Goal: Task Accomplishment & Management: Manage account settings

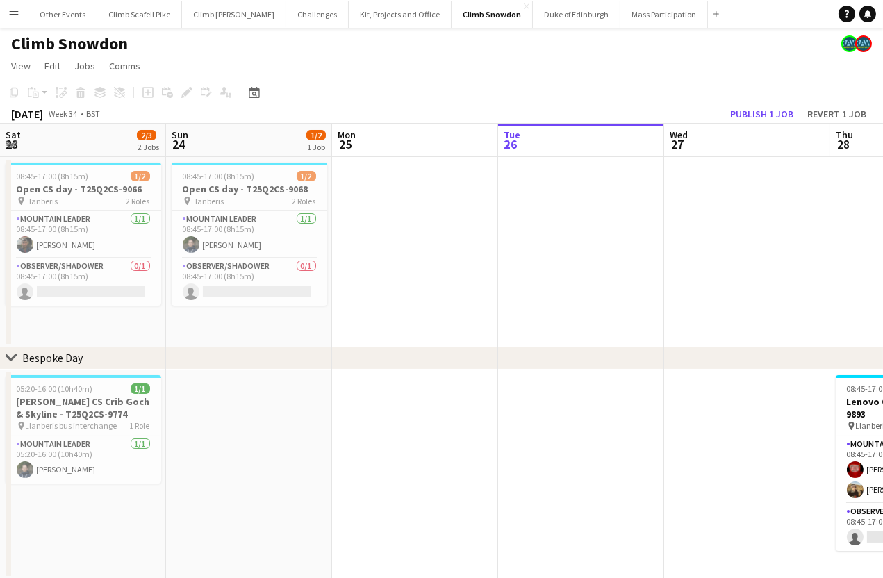
scroll to position [0, 331]
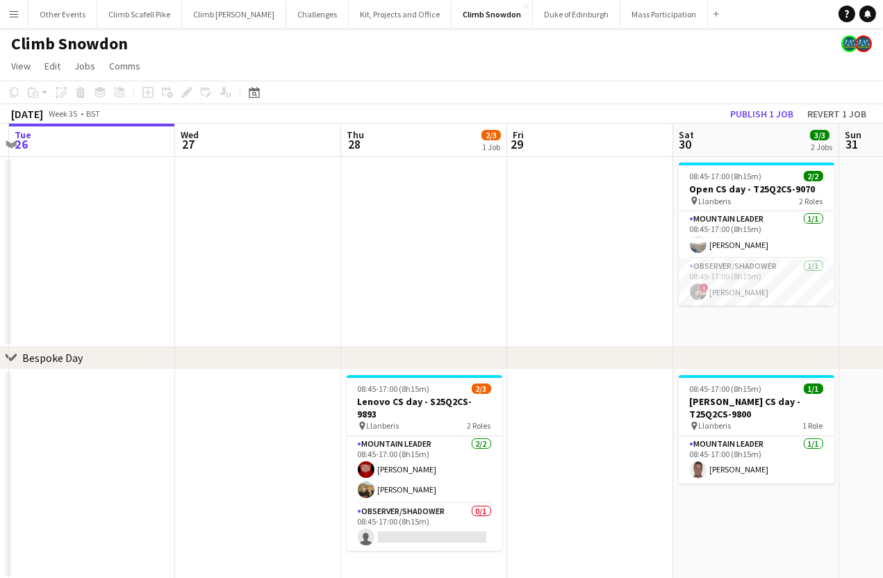
drag, startPoint x: 681, startPoint y: 288, endPoint x: 812, endPoint y: 298, distance: 131.7
click at [67, 399] on app-calendar-viewport "Sat 23 2/3 2 Jobs Sun 24 1/2 1 Job Mon 25 Tue 26 Wed 27 Thu 28 2/3 1 Job Fri 29…" at bounding box center [441, 383] width 883 height 519
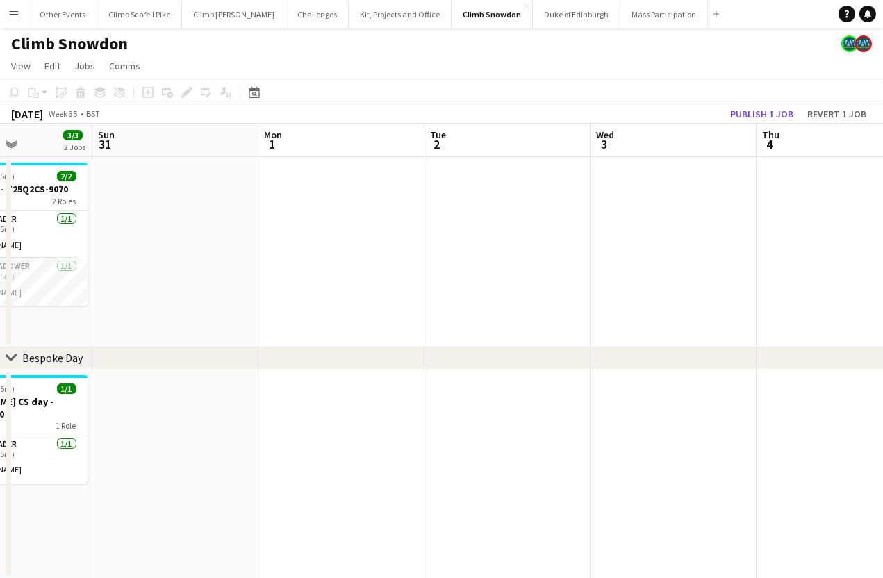
drag, startPoint x: 388, startPoint y: 268, endPoint x: 374, endPoint y: 275, distance: 15.5
click at [360, 270] on app-calendar-viewport "Thu 28 2/3 1 Job Fri 29 Sat 30 3/3 2 Jobs Sun 31 Mon 1 Tue 2 Wed 3 Thu 4 Fri 5 …" at bounding box center [441, 383] width 883 height 519
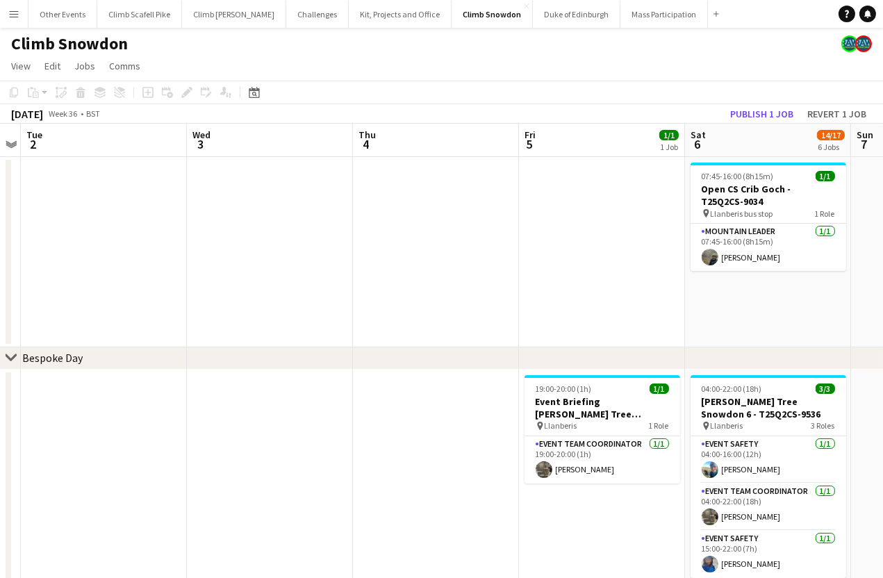
drag, startPoint x: 623, startPoint y: 308, endPoint x: 681, endPoint y: 335, distance: 64.0
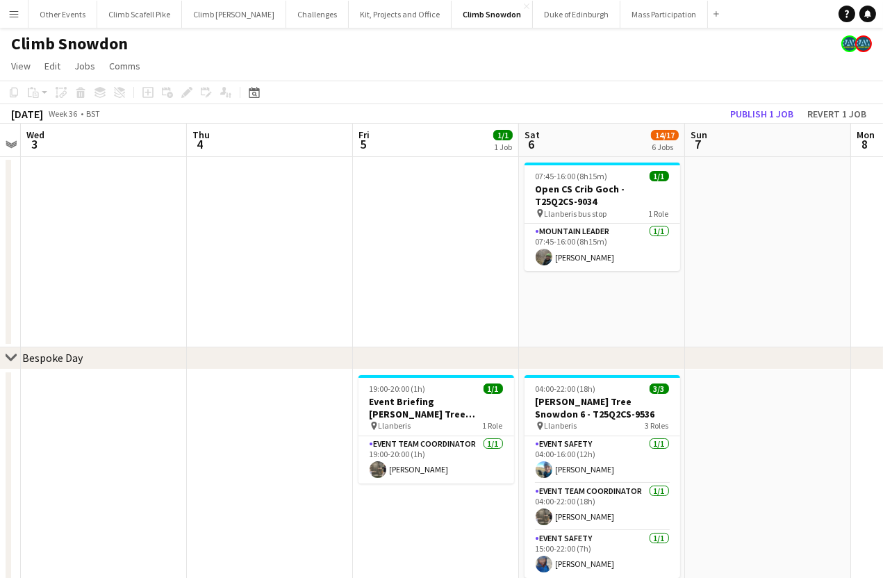
drag, startPoint x: 569, startPoint y: 290, endPoint x: 596, endPoint y: 298, distance: 27.5
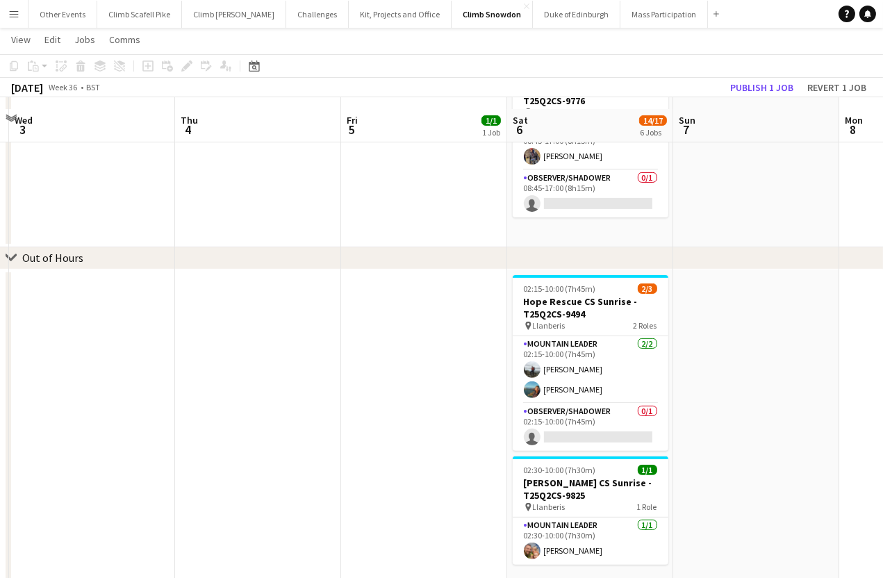
scroll to position [731, 0]
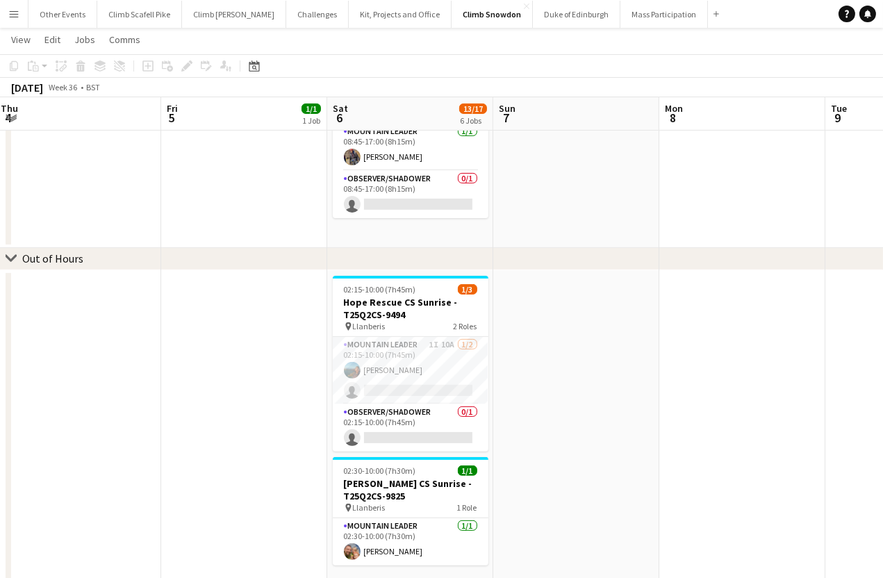
drag, startPoint x: 740, startPoint y: 385, endPoint x: 36, endPoint y: 454, distance: 706.9
click at [441, 358] on app-card-role "Mountain Leader 1I 10A [DATE] 02:15-10:00 (7h45m) [PERSON_NAME] single-neutral-…" at bounding box center [409, 370] width 156 height 67
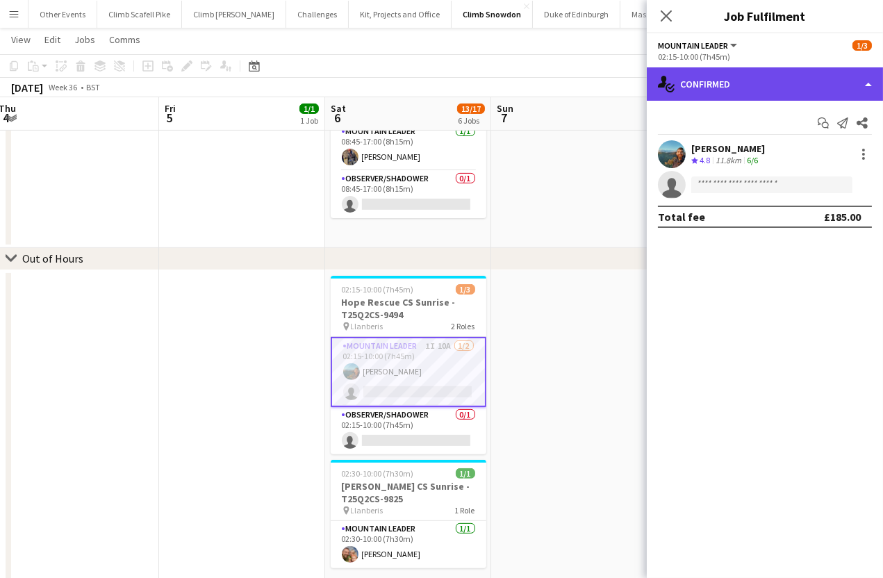
click at [819, 73] on div "single-neutral-actions-check-2 Confirmed" at bounding box center [765, 83] width 236 height 33
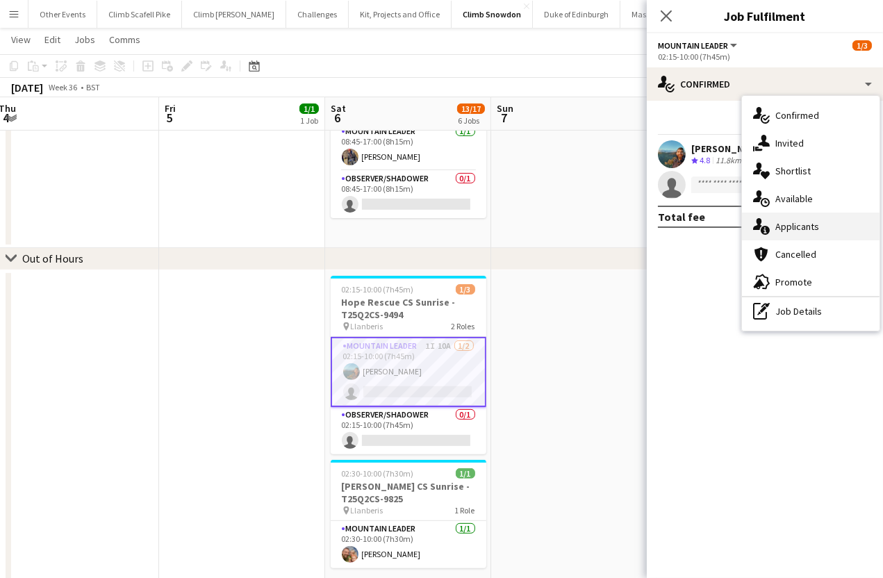
click at [809, 227] on div "single-neutral-actions-information Applicants" at bounding box center [811, 227] width 138 height 28
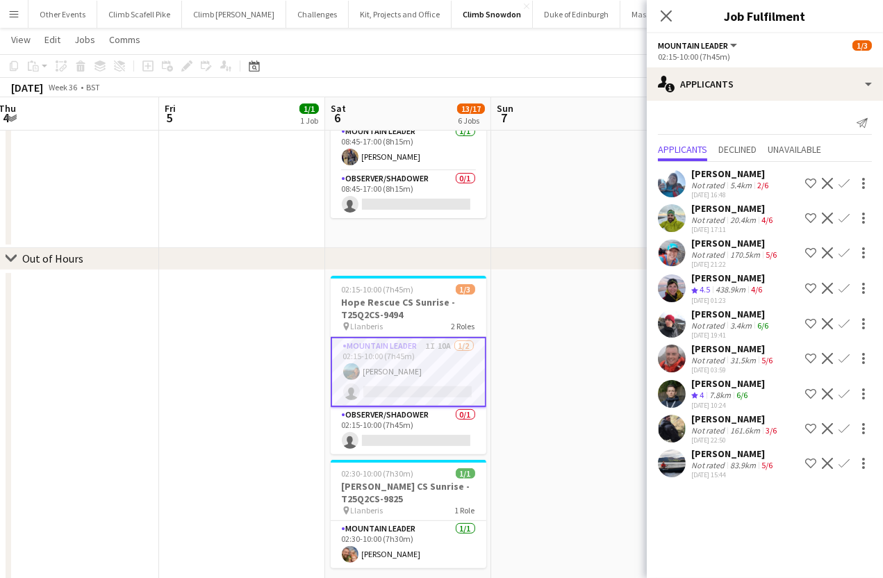
click at [574, 444] on app-date-cell at bounding box center [574, 432] width 166 height 325
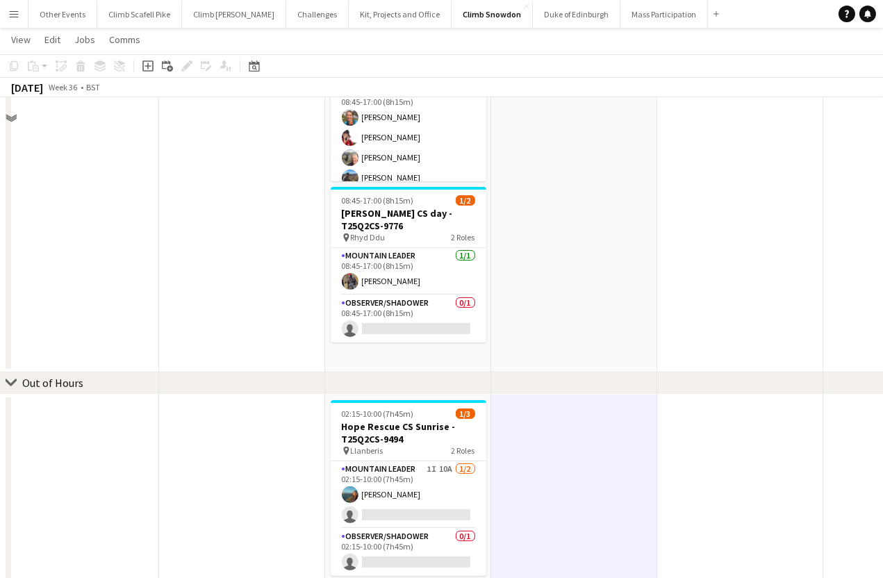
scroll to position [747, 0]
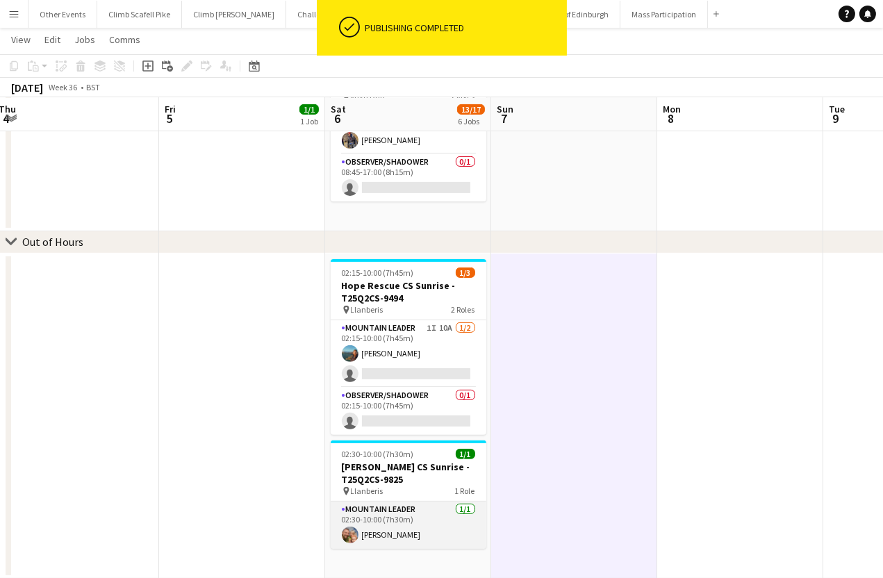
click at [389, 539] on app-card-role "Mountain Leader [DATE] 02:30-10:00 (7h30m) [PERSON_NAME]" at bounding box center [409, 524] width 156 height 47
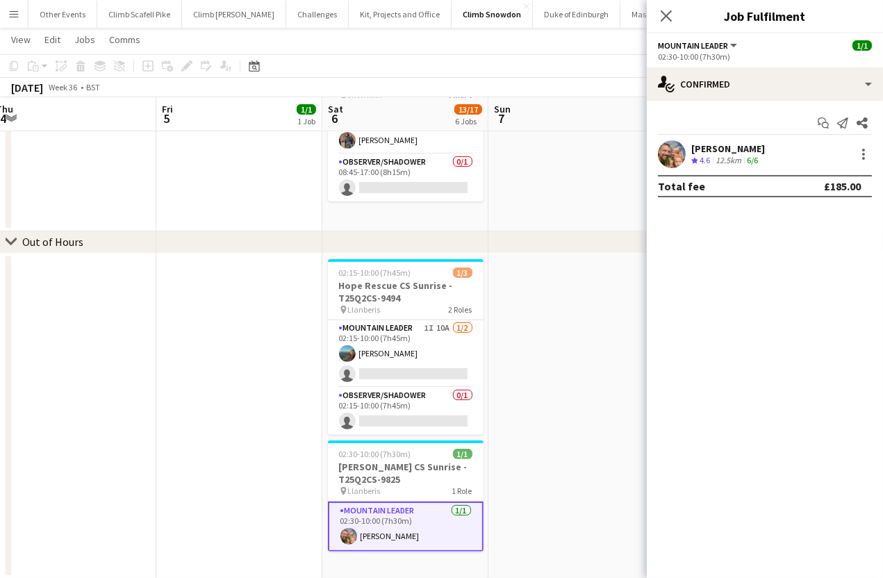
click at [578, 316] on app-date-cell at bounding box center [571, 415] width 166 height 325
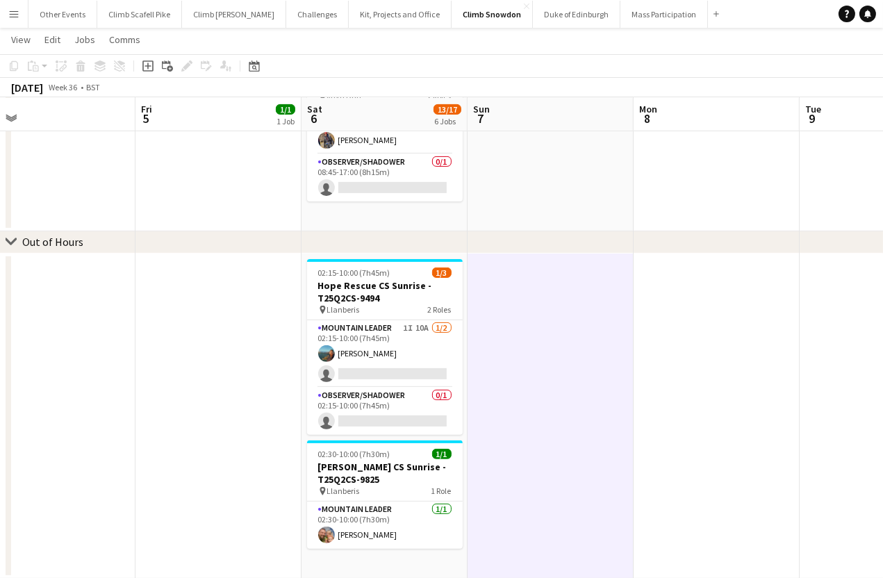
scroll to position [0, 531]
drag, startPoint x: 583, startPoint y: 417, endPoint x: 560, endPoint y: 419, distance: 23.0
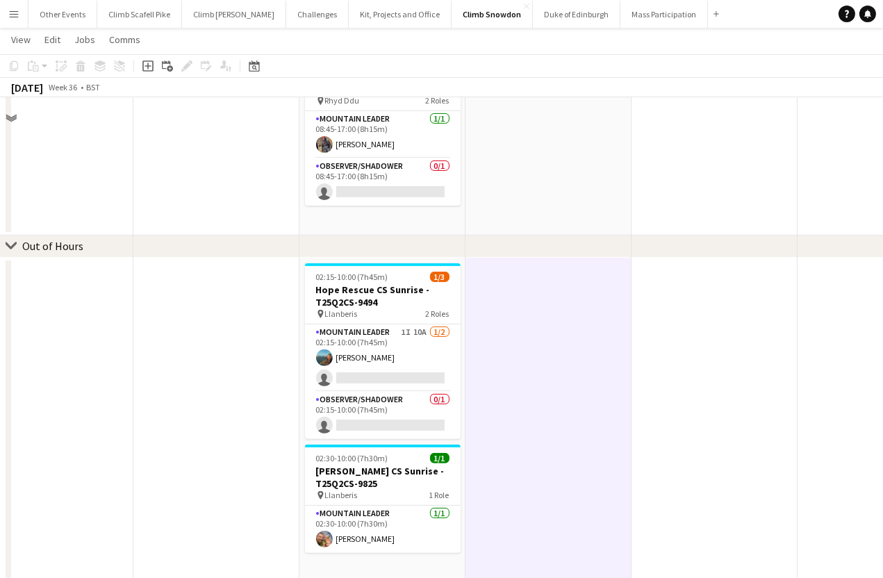
scroll to position [747, 0]
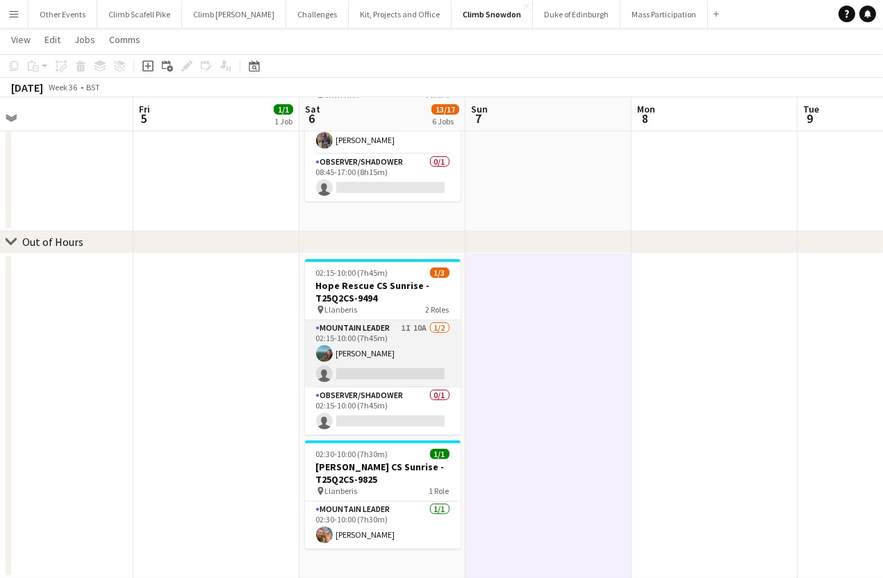
click at [425, 353] on app-card-role "Mountain Leader 1I 10A [DATE] 02:15-10:00 (7h45m) [PERSON_NAME] single-neutral-…" at bounding box center [383, 353] width 156 height 67
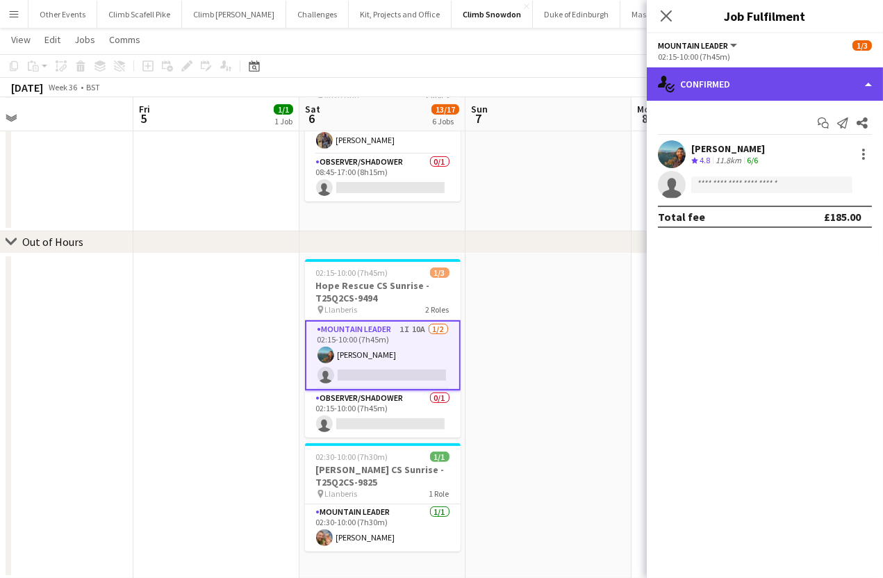
click at [816, 90] on div "single-neutral-actions-check-2 Confirmed" at bounding box center [765, 83] width 236 height 33
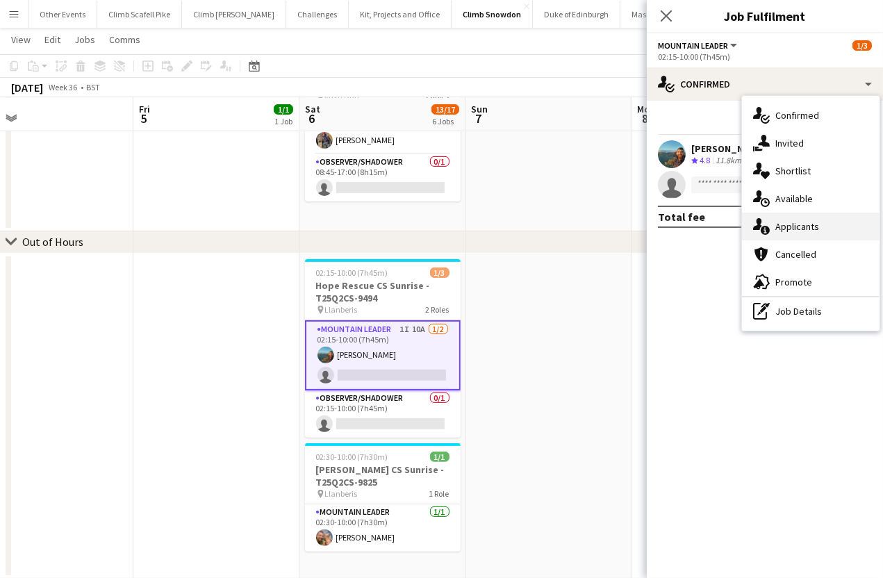
click at [826, 222] on div "single-neutral-actions-information Applicants" at bounding box center [811, 227] width 138 height 28
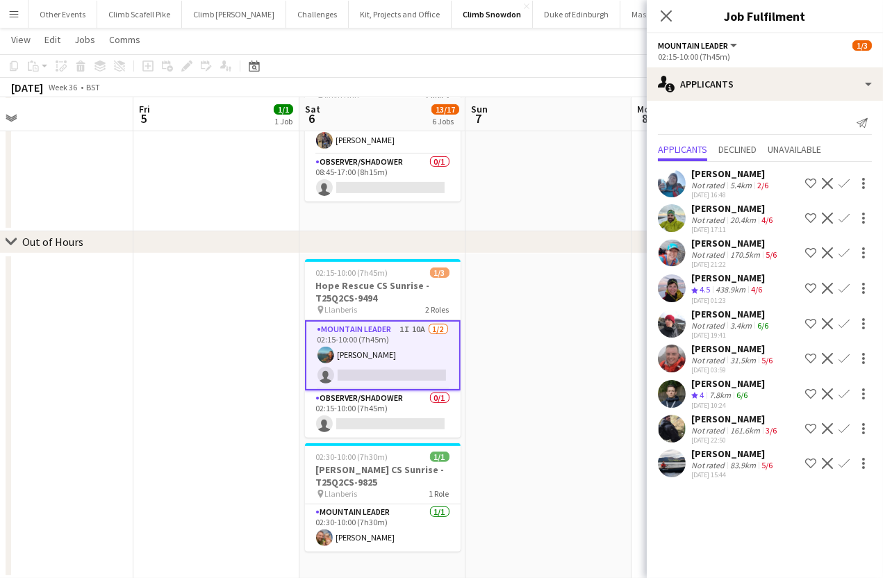
click at [674, 251] on app-user-avatar at bounding box center [672, 253] width 28 height 28
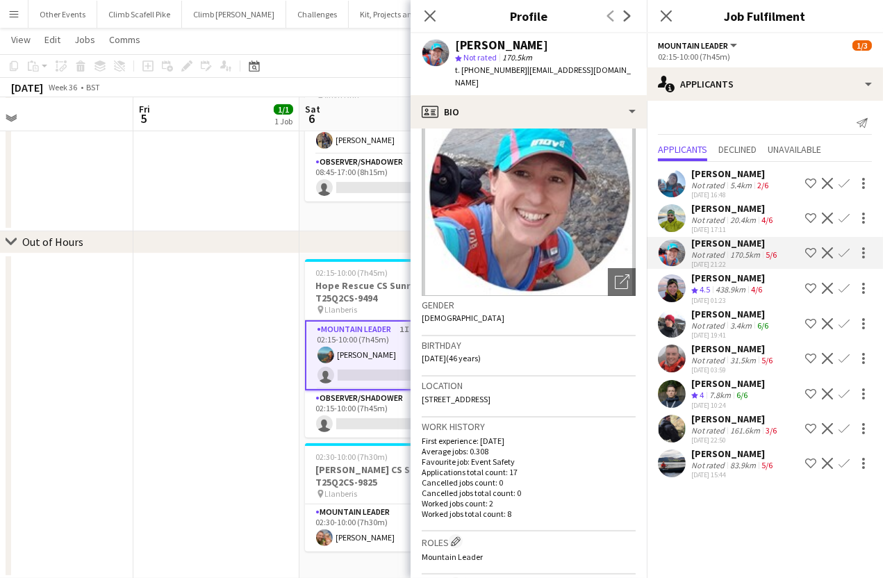
scroll to position [54, 0]
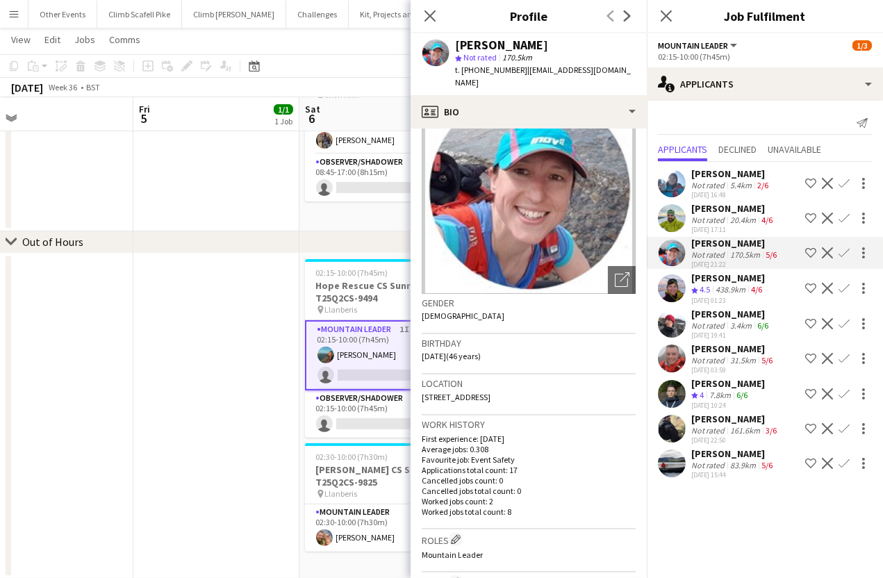
click at [673, 321] on app-user-avatar at bounding box center [672, 324] width 28 height 28
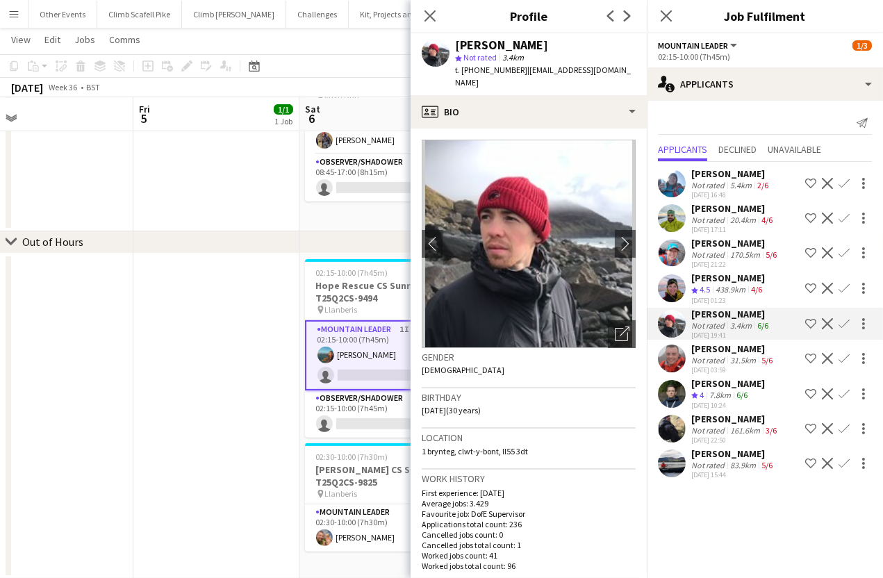
click at [669, 355] on app-user-avatar at bounding box center [672, 358] width 28 height 28
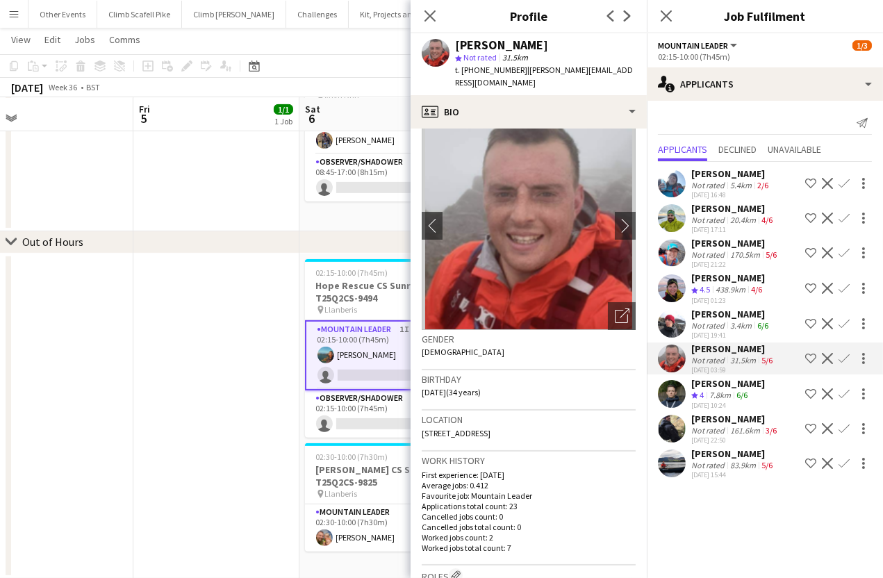
scroll to position [99, 0]
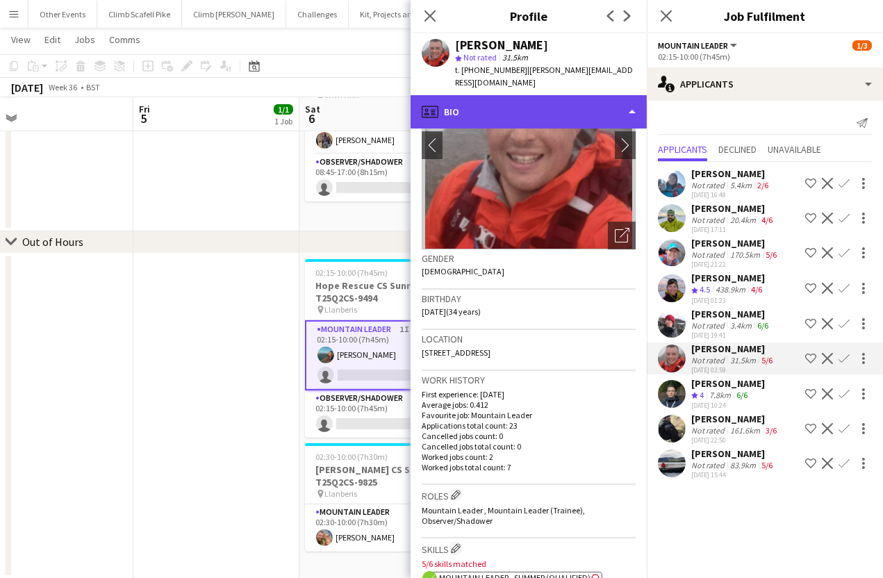
click at [619, 98] on div "profile Bio" at bounding box center [528, 111] width 236 height 33
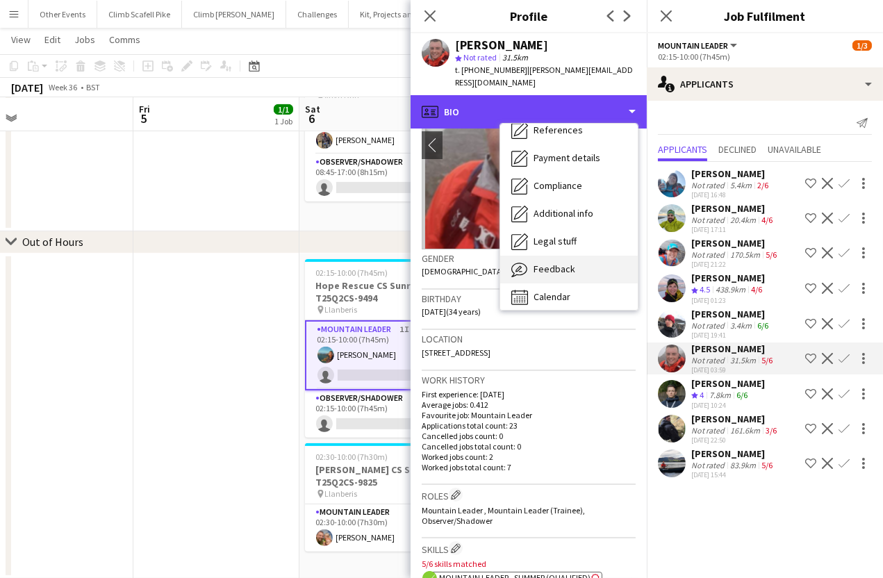
scroll to position [158, 0]
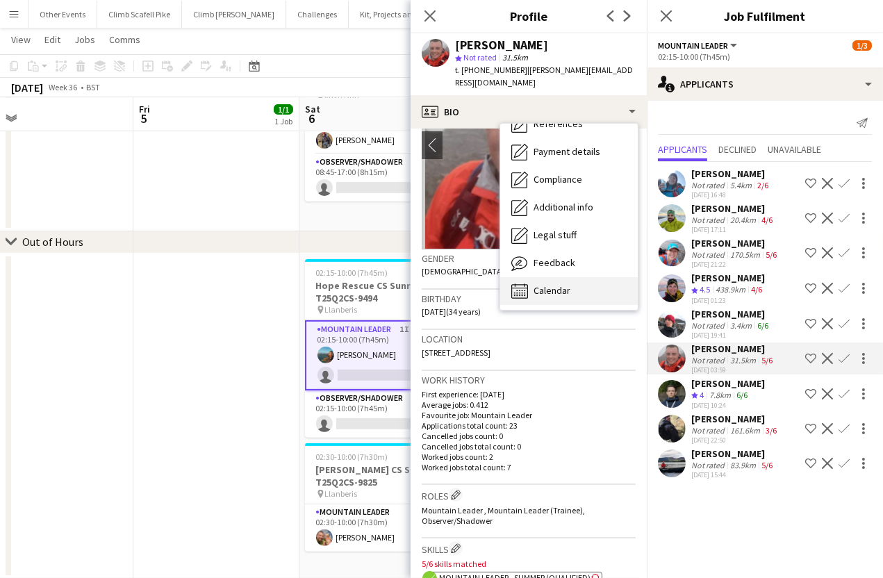
click at [585, 277] on div "Calendar Calendar" at bounding box center [569, 291] width 138 height 28
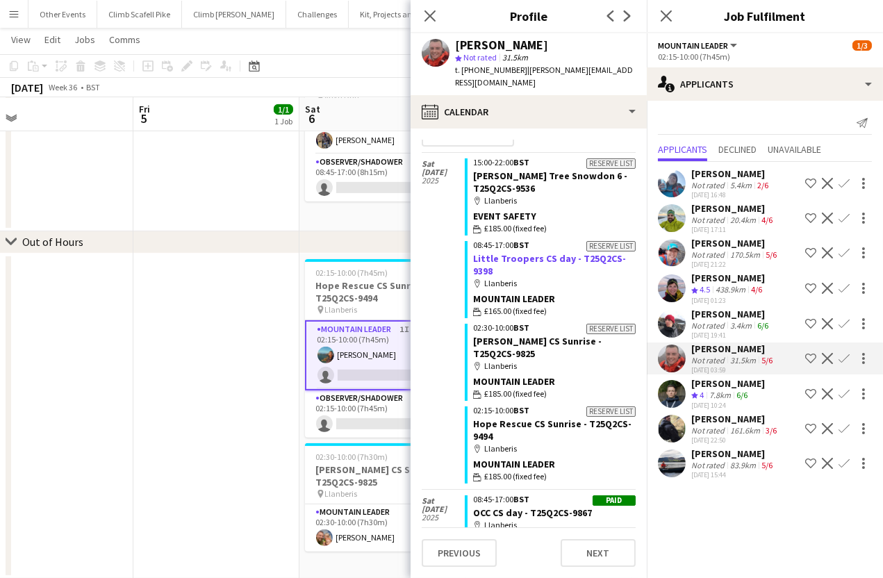
scroll to position [0, 0]
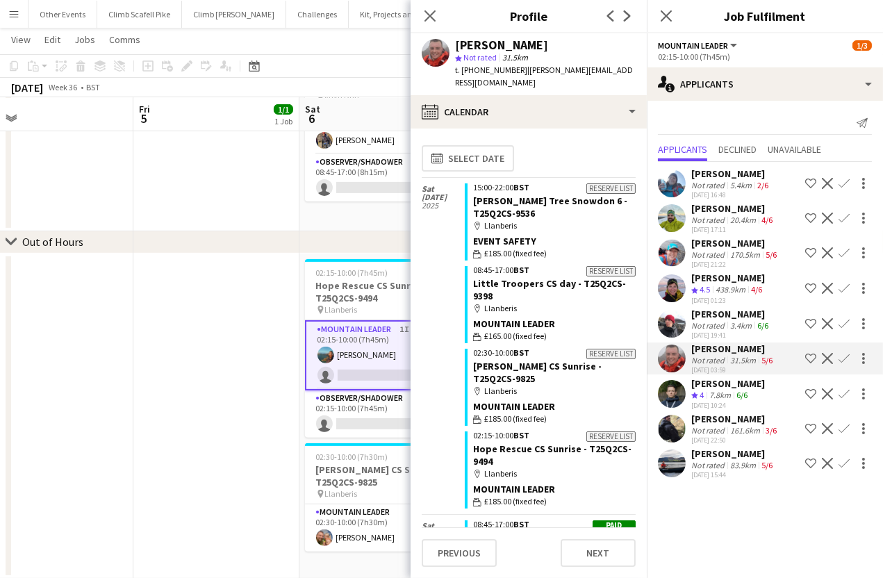
click at [840, 356] on app-icon "Confirm" at bounding box center [843, 358] width 11 height 11
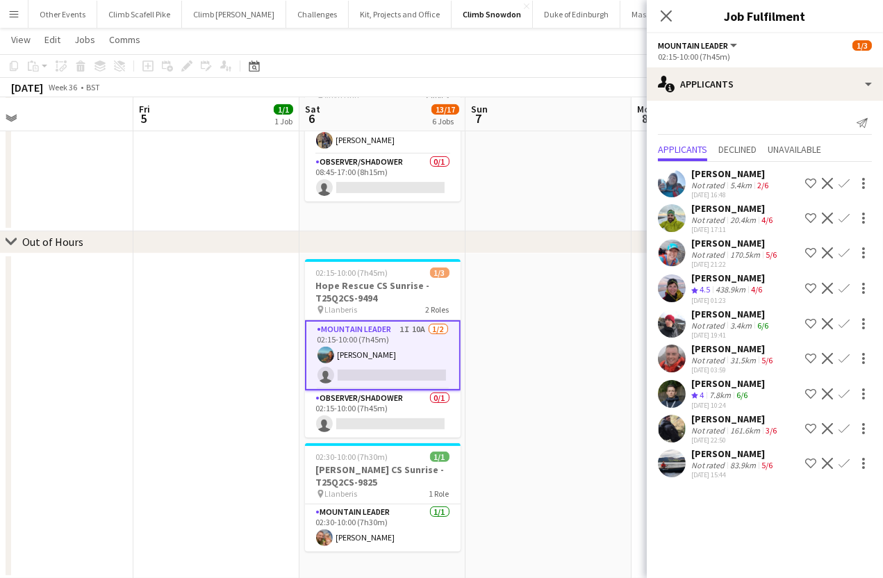
click at [842, 356] on app-icon "Confirm" at bounding box center [843, 358] width 11 height 11
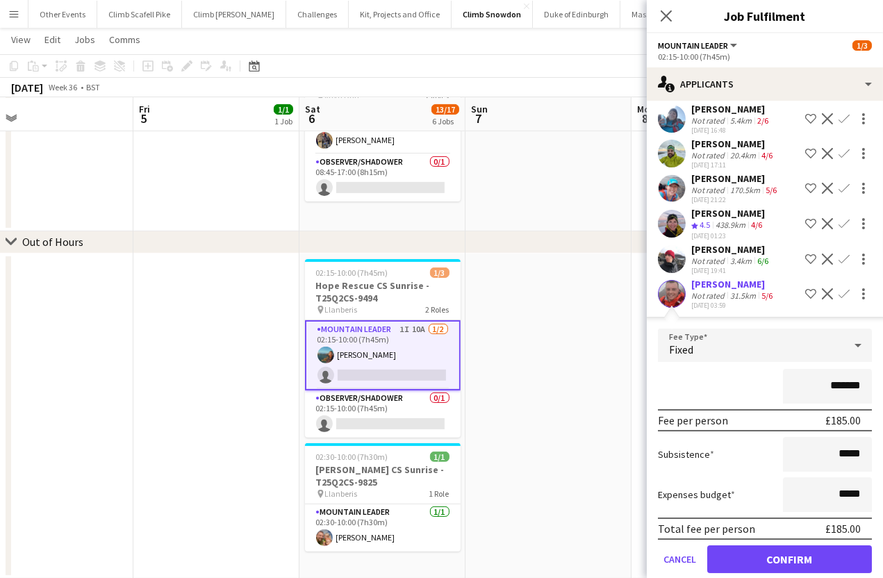
scroll to position [185, 0]
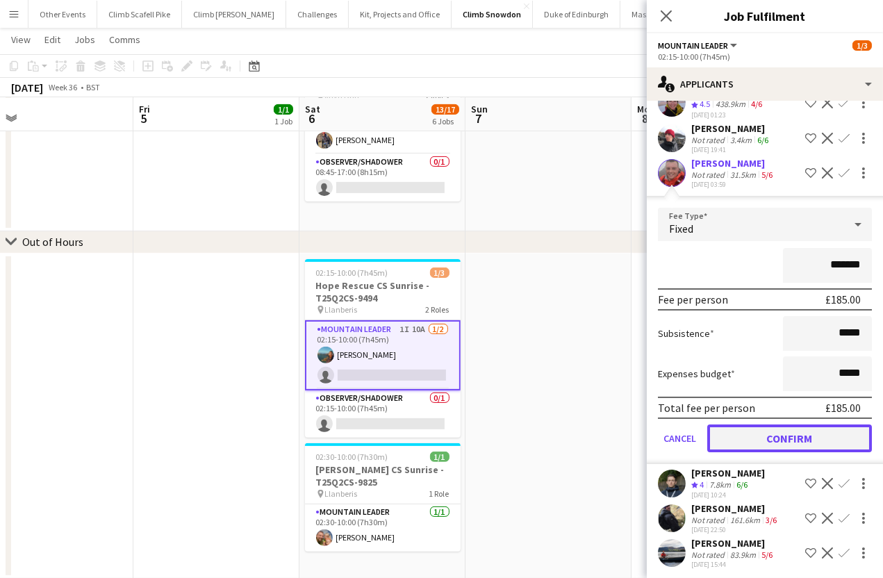
click at [826, 439] on button "Confirm" at bounding box center [789, 438] width 165 height 28
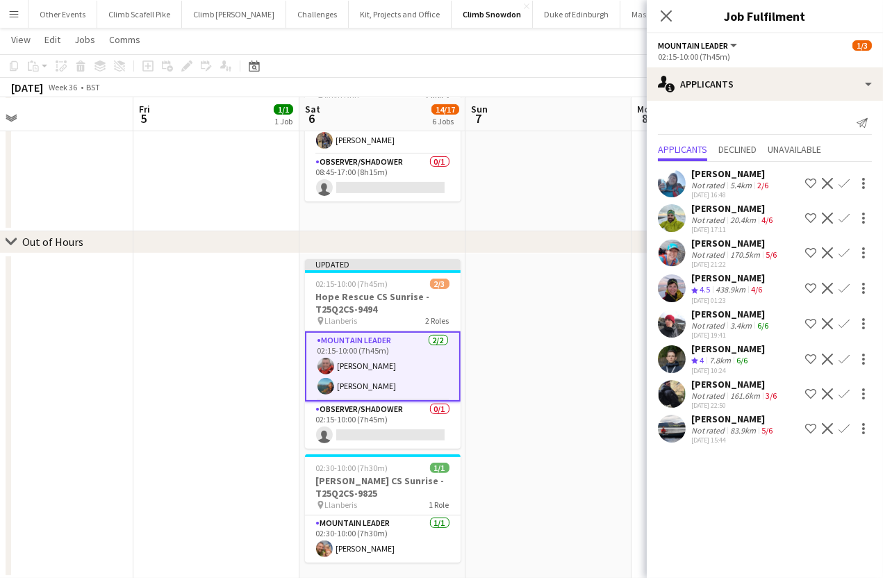
scroll to position [0, 0]
click at [548, 384] on app-date-cell at bounding box center [548, 415] width 166 height 325
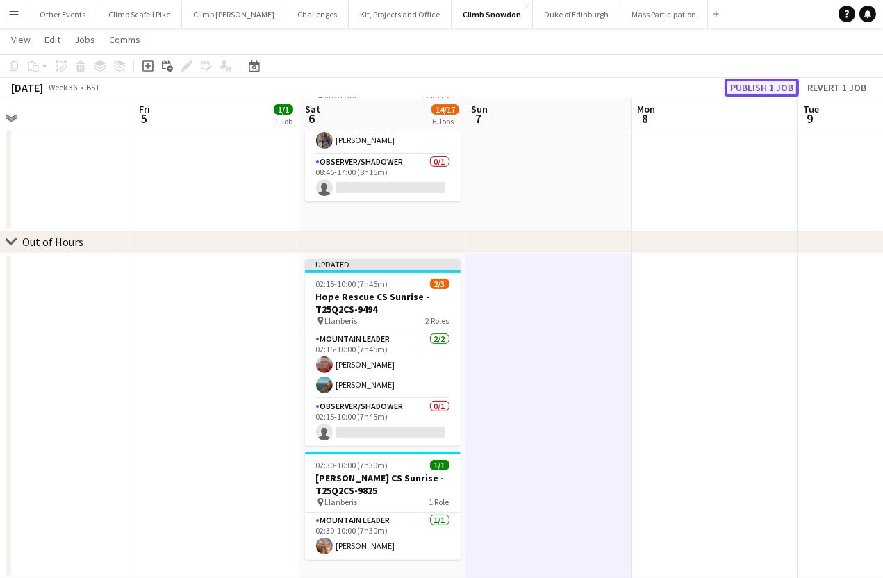
click at [779, 80] on button "Publish 1 job" at bounding box center [761, 87] width 74 height 18
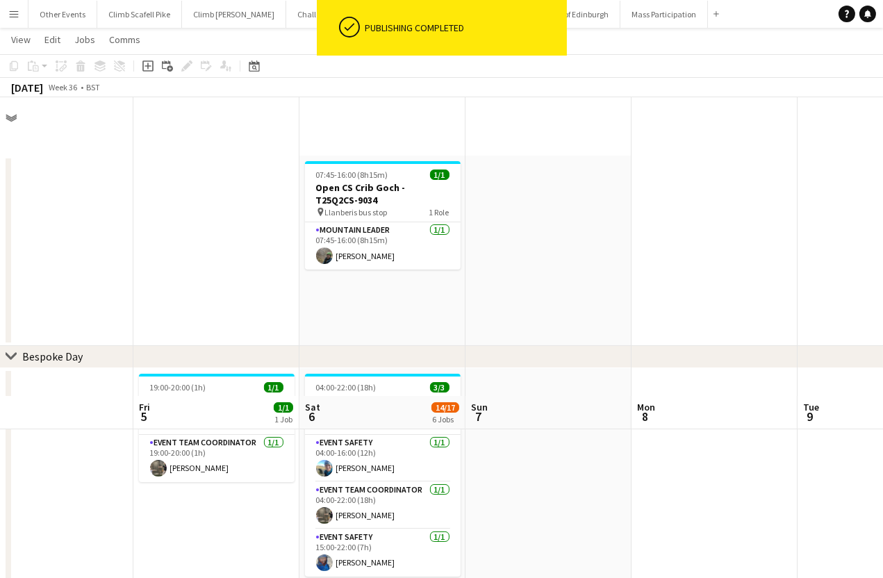
scroll to position [747, 0]
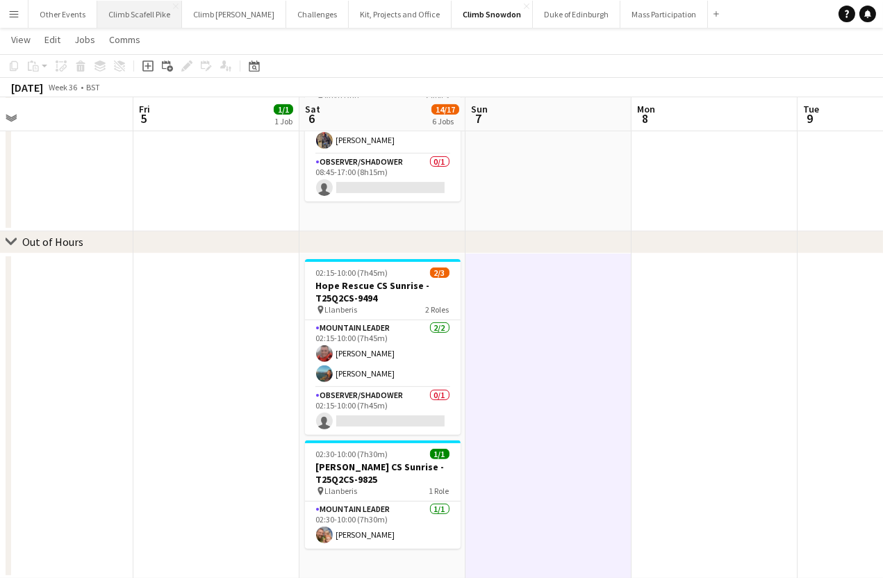
click at [139, 13] on button "Climb Scafell Pike Close" at bounding box center [139, 14] width 85 height 27
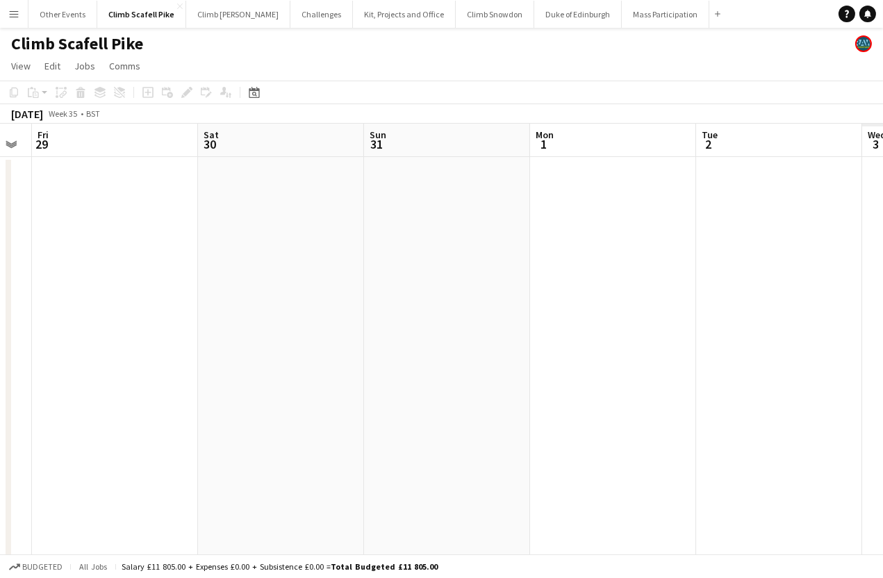
drag, startPoint x: 431, startPoint y: 384, endPoint x: 224, endPoint y: 392, distance: 207.8
click at [186, 385] on app-calendar-viewport "Tue 26 Wed 27 Thu 28 Fri 29 Sat 30 Sun 31 Mon 1 Tue 2 Wed 3 Thu 4 Fri 5" at bounding box center [441, 430] width 883 height 612
click at [0, 382] on html "Menu Boards Boards Boards All jobs Status Workforce Workforce My Workforce Recr…" at bounding box center [441, 379] width 883 height 759
drag, startPoint x: 422, startPoint y: 387, endPoint x: 194, endPoint y: 404, distance: 227.8
click at [217, 402] on app-calendar-viewport "Mon 1 Tue 2 Wed 3 Thu 4 Fri 5 Sat 6 Sun 7 Mon 8 Tue 9 Wed 10 Thu 11" at bounding box center [441, 430] width 883 height 612
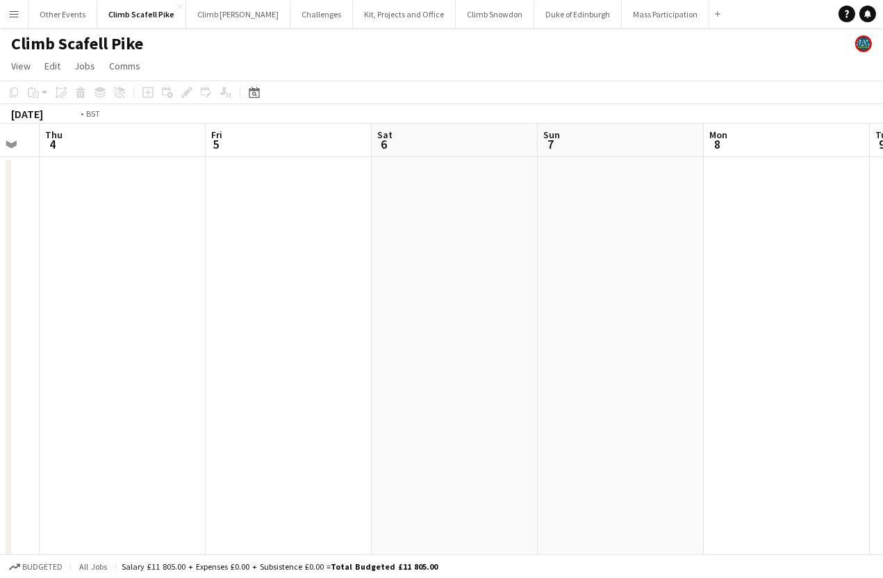
drag, startPoint x: 110, startPoint y: 394, endPoint x: 377, endPoint y: 372, distance: 267.6
click at [66, 397] on app-calendar-viewport "Mon 1 Tue 2 Wed 3 Thu 4 Fri 5 Sat 6 Sun 7 Mon 8 Tue 9 Wed 10 Thu 11" at bounding box center [441, 430] width 883 height 612
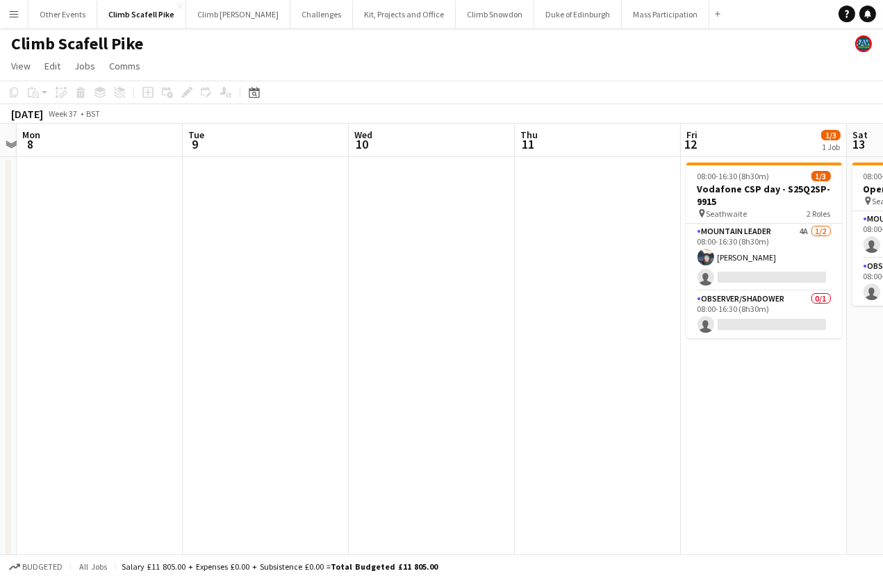
scroll to position [0, 370]
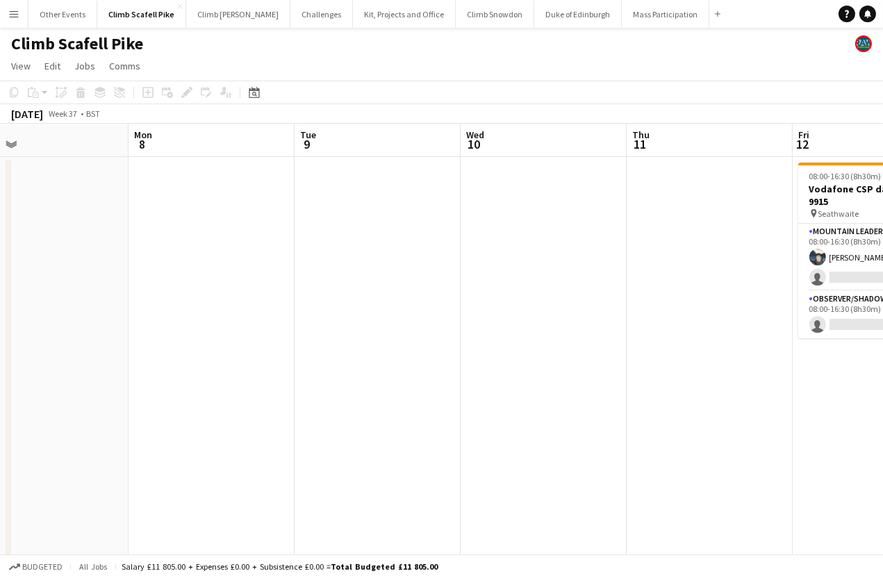
drag, startPoint x: 459, startPoint y: 355, endPoint x: 70, endPoint y: 403, distance: 391.9
click at [63, 401] on app-calendar-viewport "Fri 5 Sat 6 Sun 7 Mon 8 Tue 9 Wed 10 Thu 11 Fri 12 1/3 1 Job Sat 13 0/2 1 Job S…" at bounding box center [441, 430] width 883 height 612
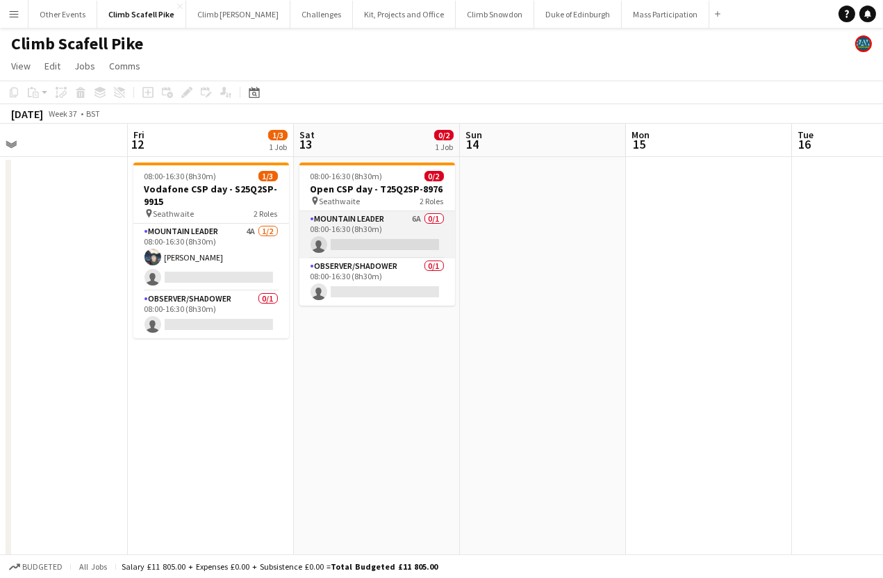
click at [397, 234] on app-card-role "Mountain Leader 6A 0/1 08:00-16:30 (8h30m) single-neutral-actions" at bounding box center [377, 234] width 156 height 47
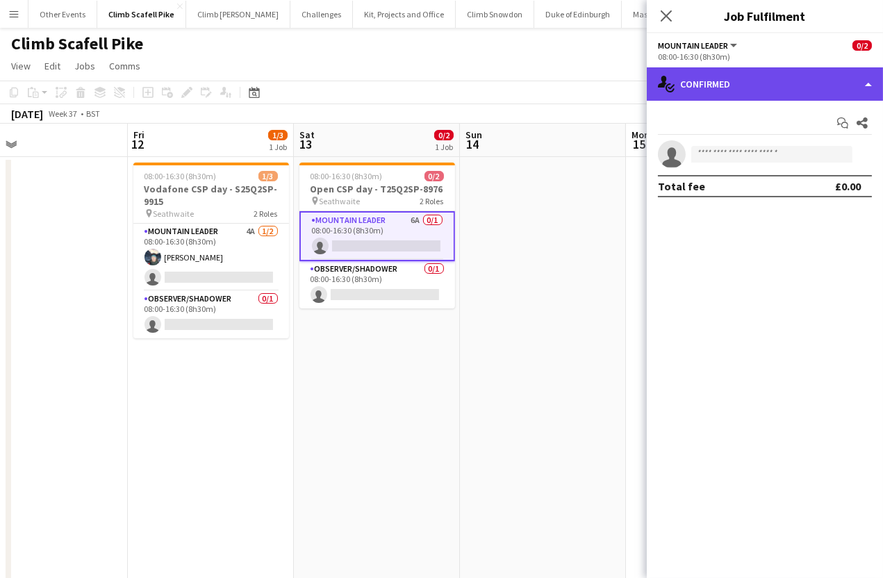
click at [768, 92] on div "single-neutral-actions-check-2 Confirmed" at bounding box center [765, 83] width 236 height 33
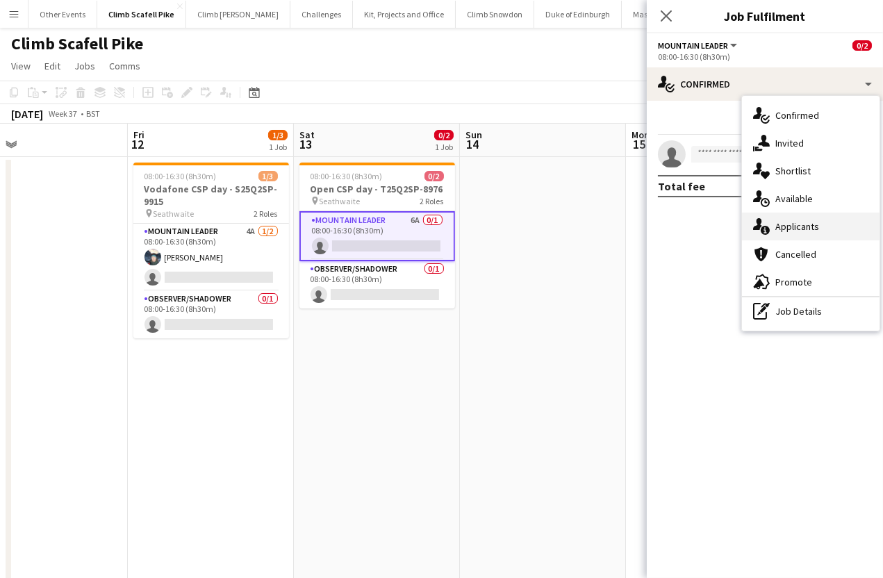
click at [799, 224] on div "single-neutral-actions-information Applicants" at bounding box center [811, 227] width 138 height 28
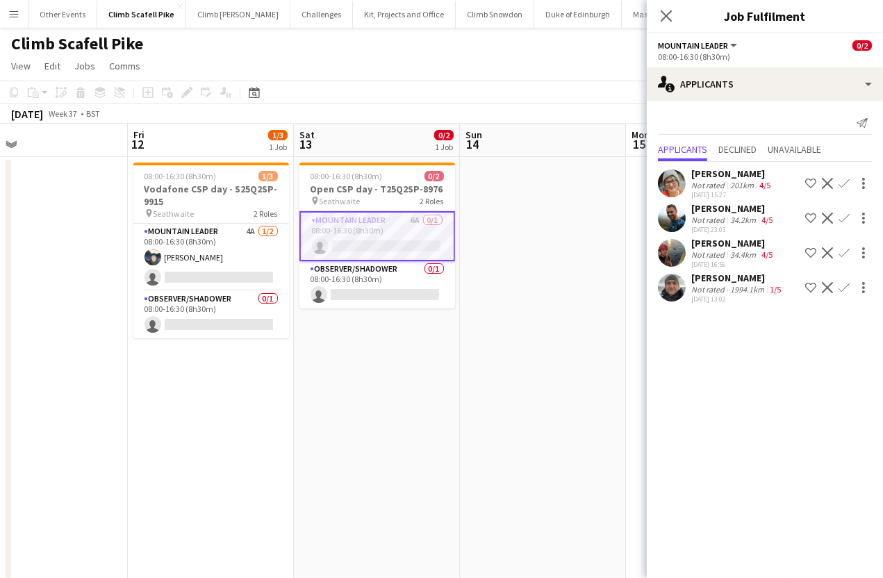
click at [678, 290] on app-user-avatar at bounding box center [672, 288] width 28 height 28
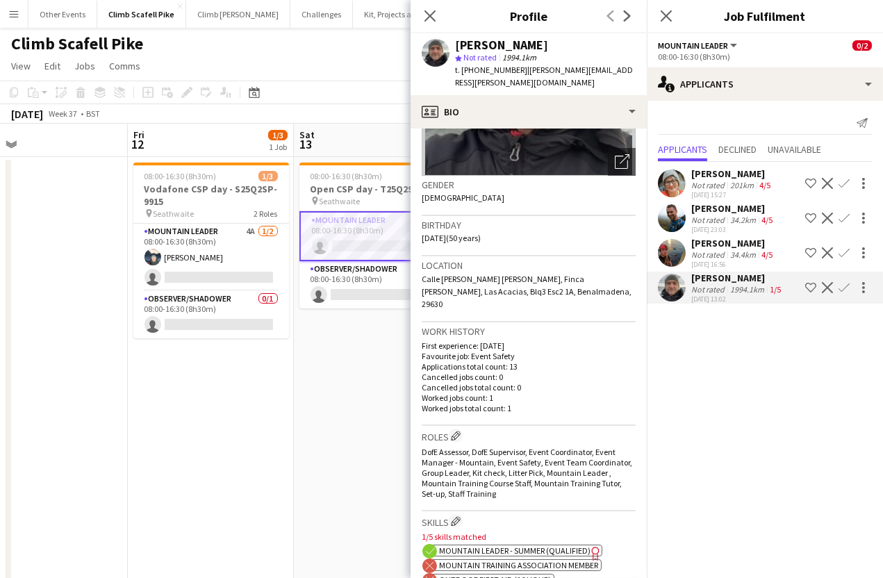
scroll to position [158, 0]
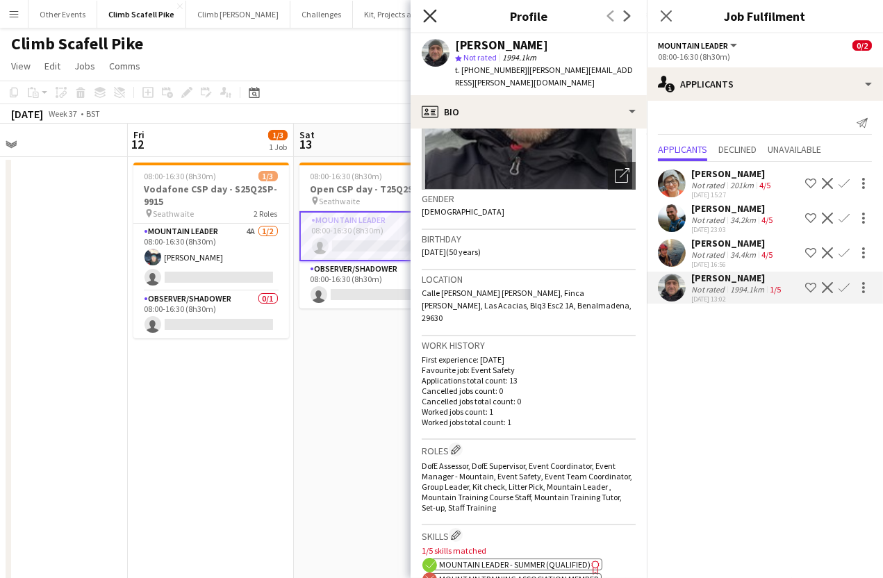
click at [425, 15] on icon "Close pop-in" at bounding box center [429, 15] width 13 height 13
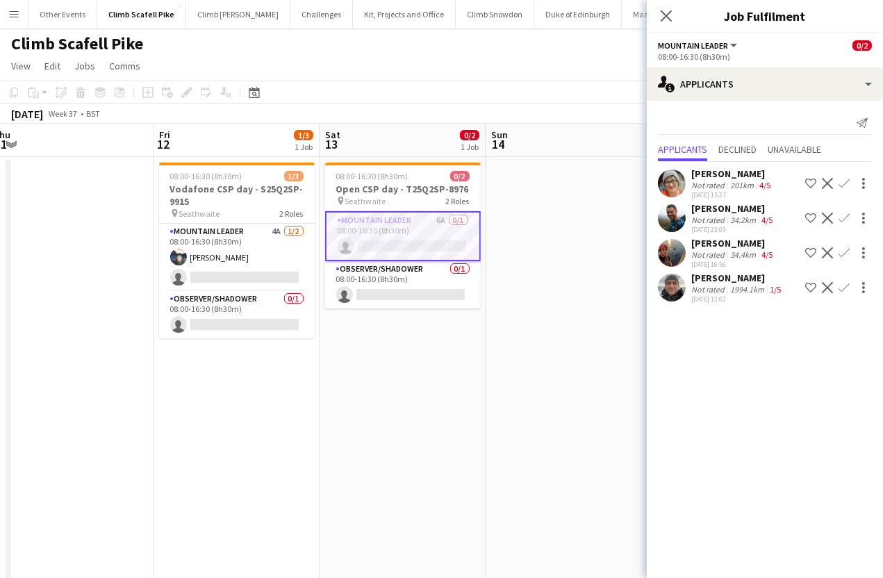
scroll to position [0, 375]
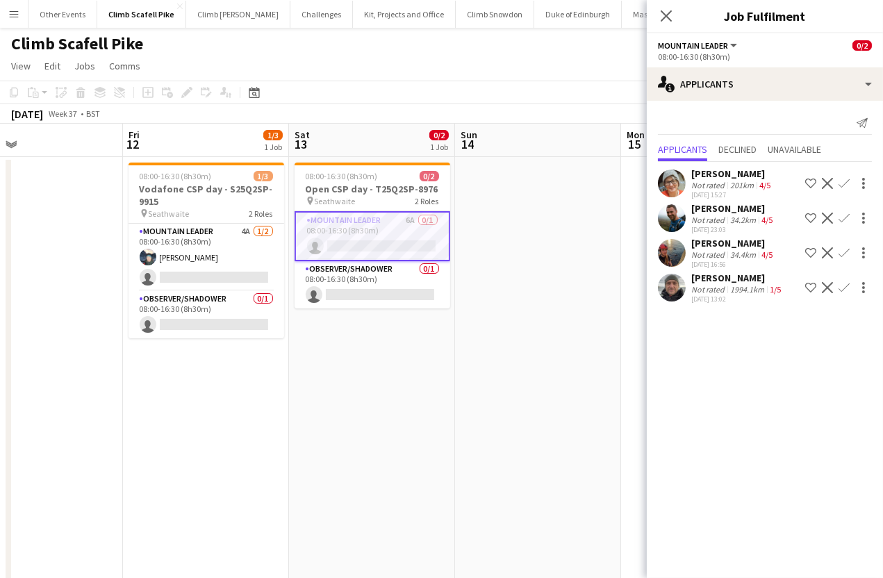
click at [526, 444] on app-calendar-viewport "Tue 9 Wed 10 Thu 11 Fri 12 1/3 1 Job Sat 13 0/2 1 Job Sun 14 Mon 15 Tue 16 Wed …" at bounding box center [441, 430] width 883 height 612
click at [670, 183] on app-user-avatar at bounding box center [672, 183] width 28 height 28
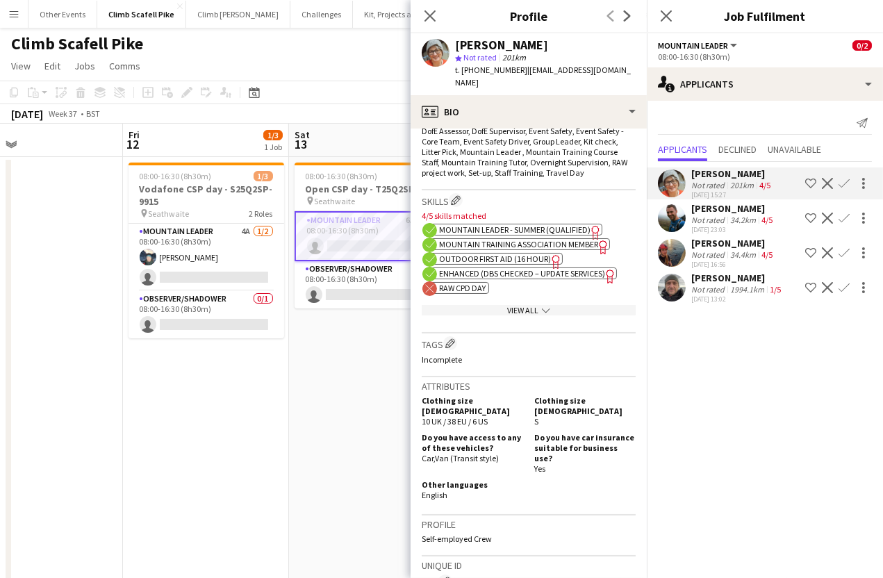
scroll to position [0, 0]
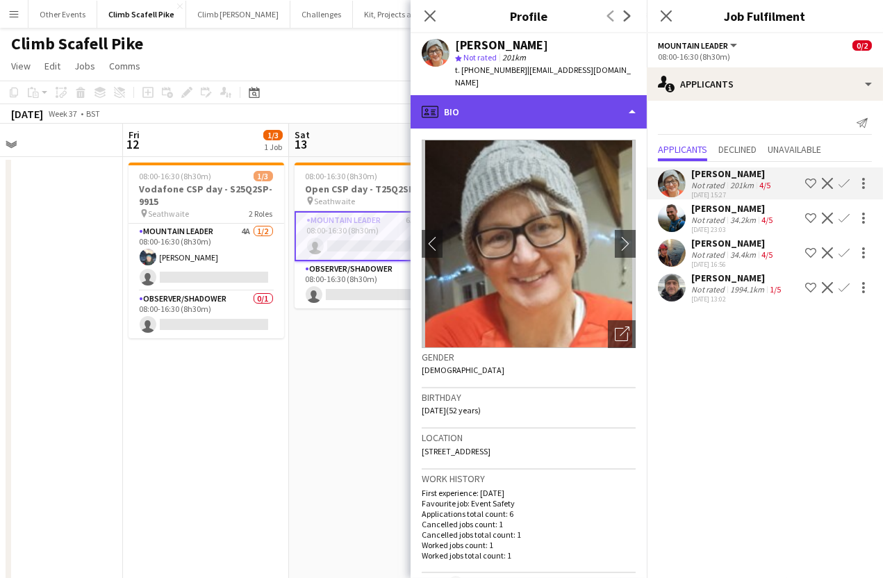
click at [602, 107] on div "profile Bio" at bounding box center [528, 111] width 236 height 33
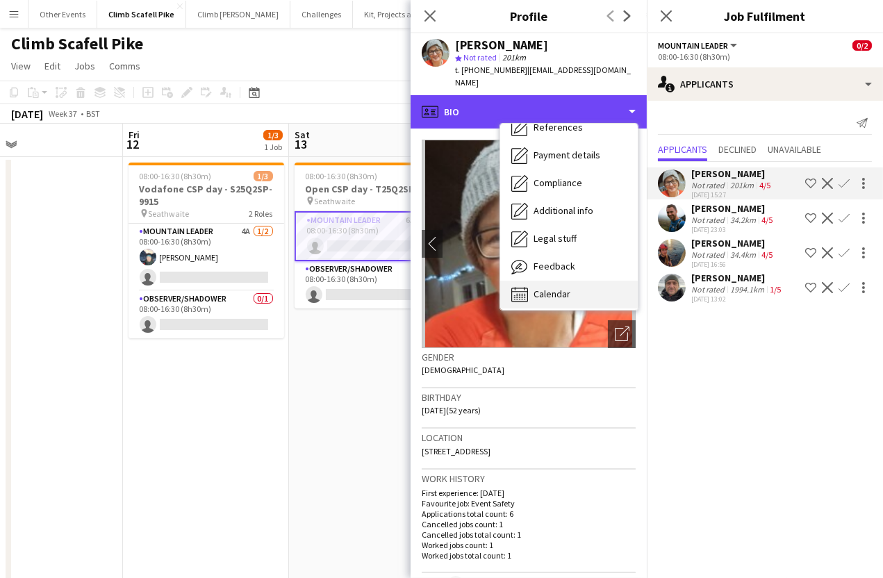
scroll to position [158, 0]
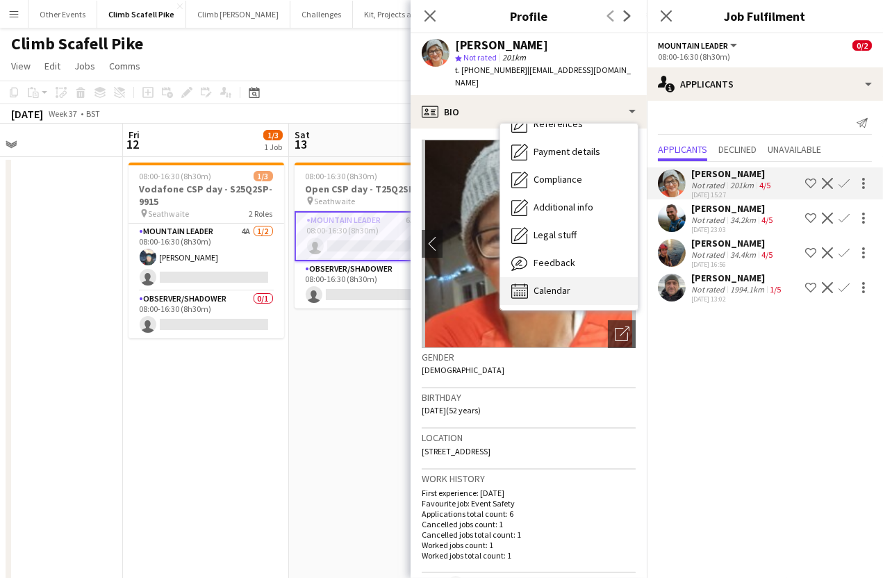
click at [564, 290] on span "Calendar" at bounding box center [551, 290] width 37 height 13
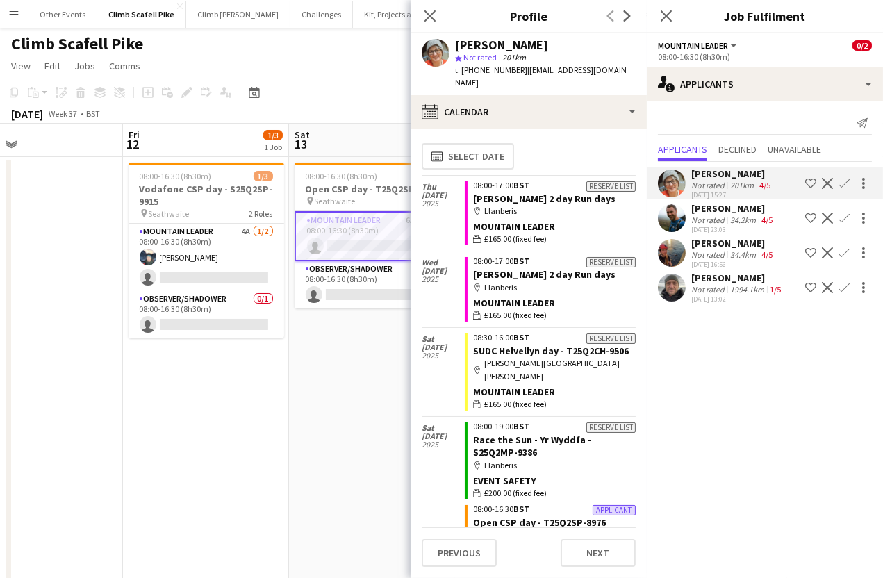
scroll to position [0, 0]
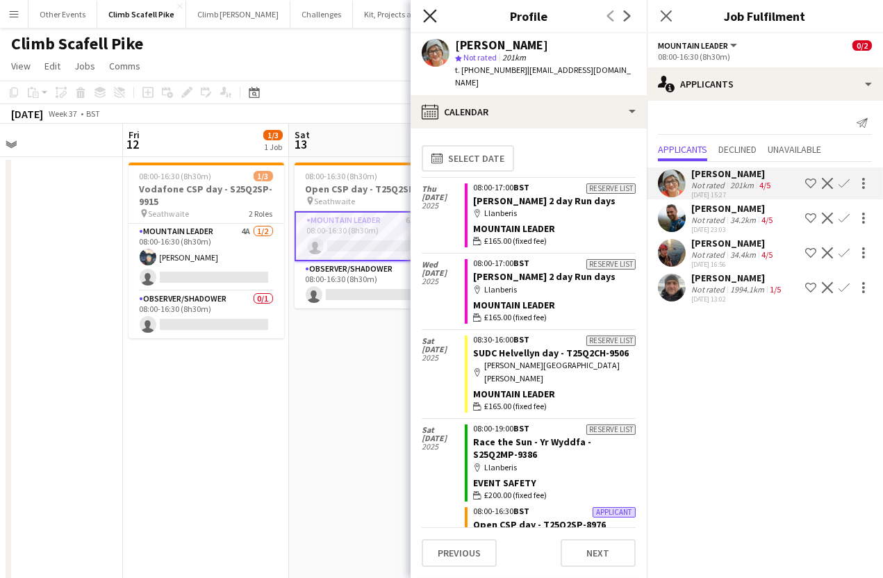
click at [435, 17] on icon "Close pop-in" at bounding box center [429, 15] width 13 height 13
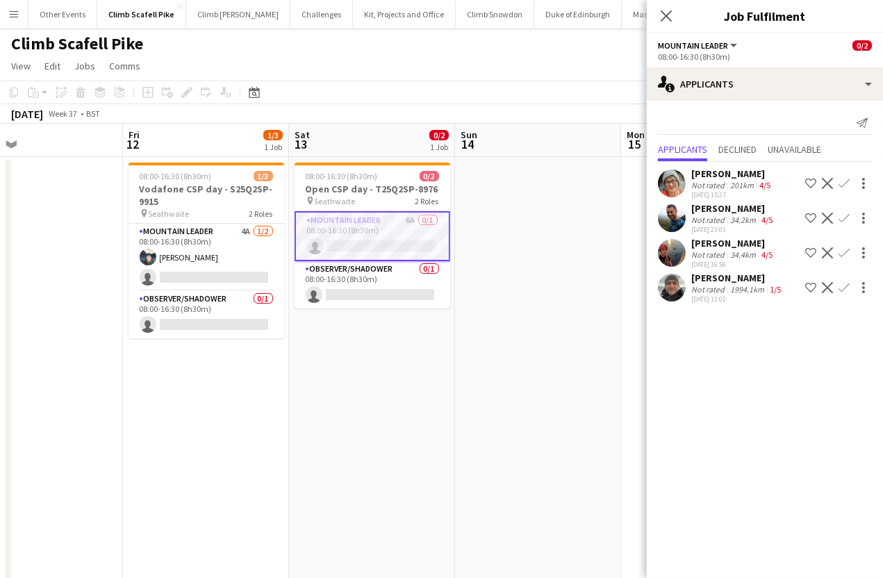
click at [579, 426] on app-date-cell at bounding box center [538, 414] width 166 height 515
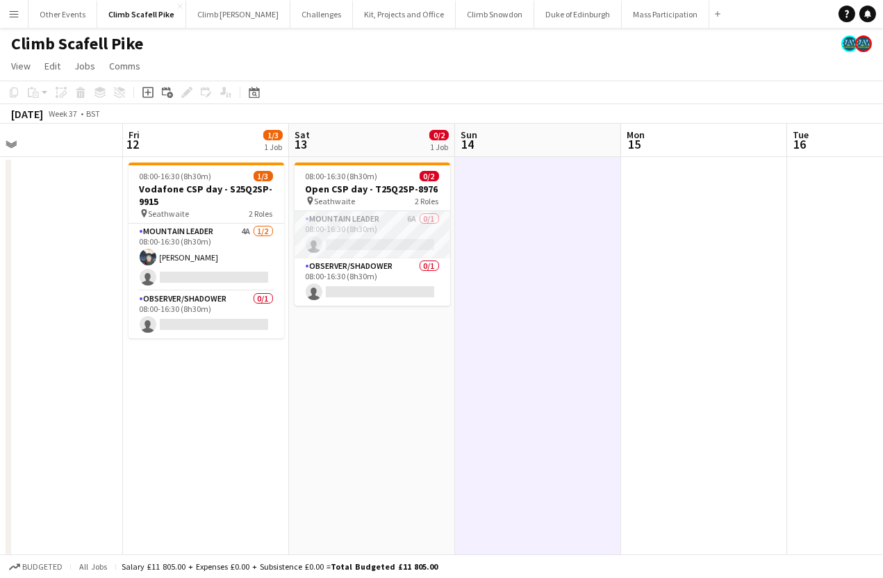
click at [394, 231] on app-card-role "Mountain Leader 6A 0/1 08:00-16:30 (8h30m) single-neutral-actions" at bounding box center [372, 234] width 156 height 47
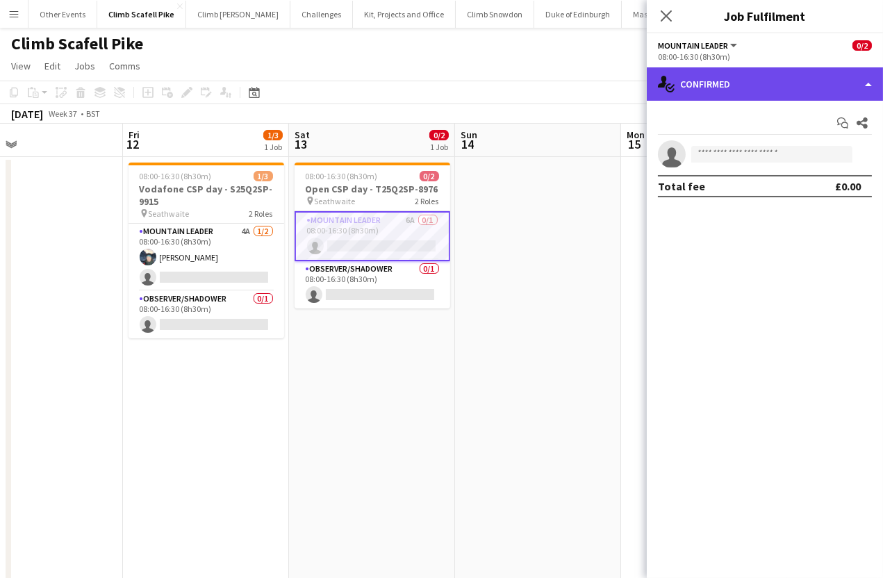
click at [828, 78] on div "single-neutral-actions-check-2 Confirmed" at bounding box center [765, 83] width 236 height 33
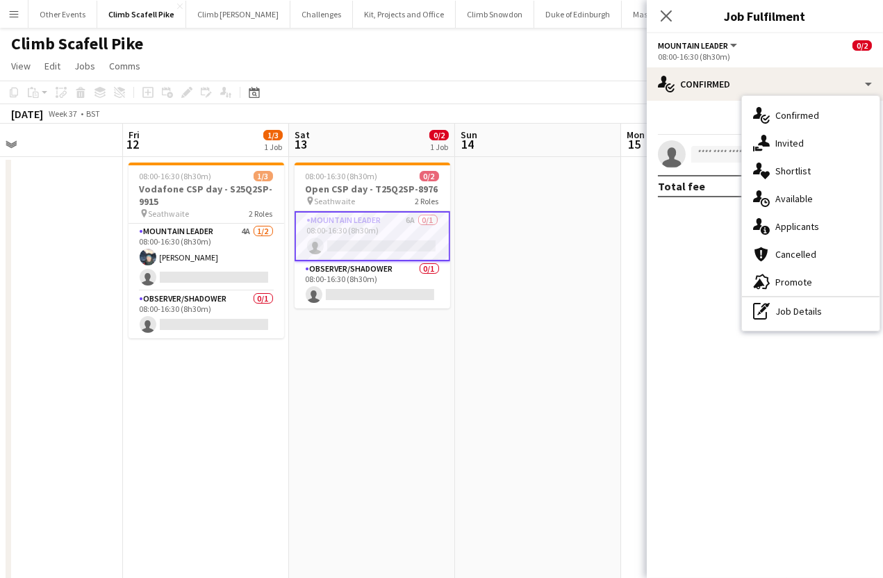
click at [368, 228] on app-card-role "Mountain Leader 6A 0/1 08:00-16:30 (8h30m) single-neutral-actions" at bounding box center [372, 236] width 156 height 50
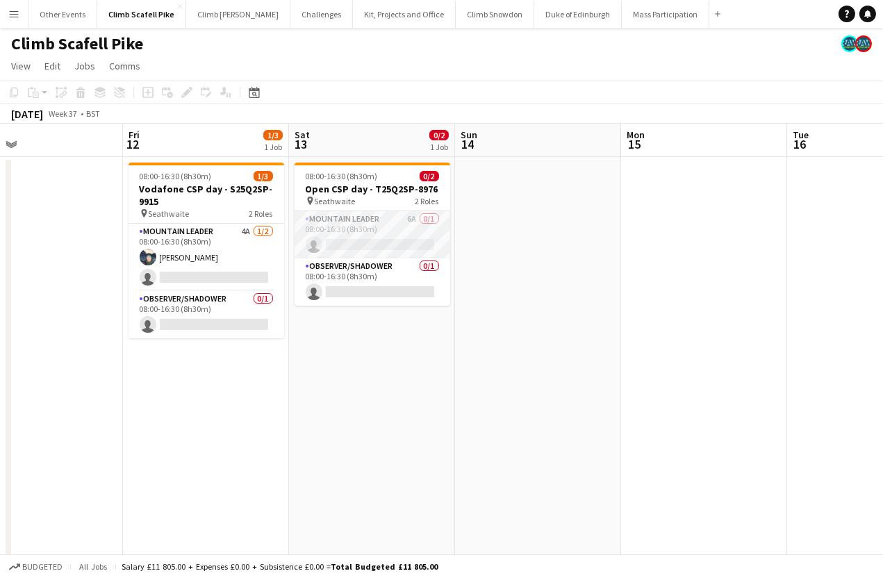
click at [376, 226] on app-card-role "Mountain Leader 6A 0/1 08:00-16:30 (8h30m) single-neutral-actions" at bounding box center [372, 234] width 156 height 47
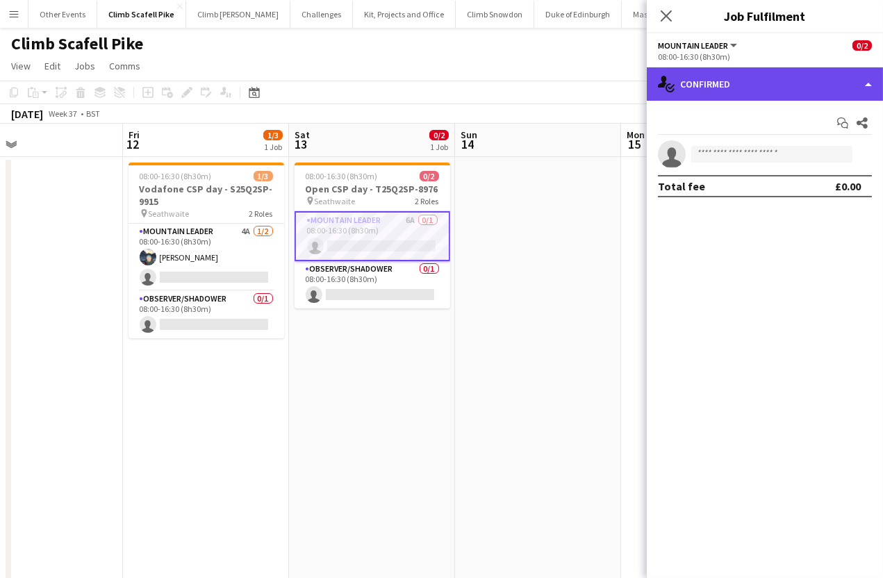
click at [765, 81] on div "single-neutral-actions-check-2 Confirmed" at bounding box center [765, 83] width 236 height 33
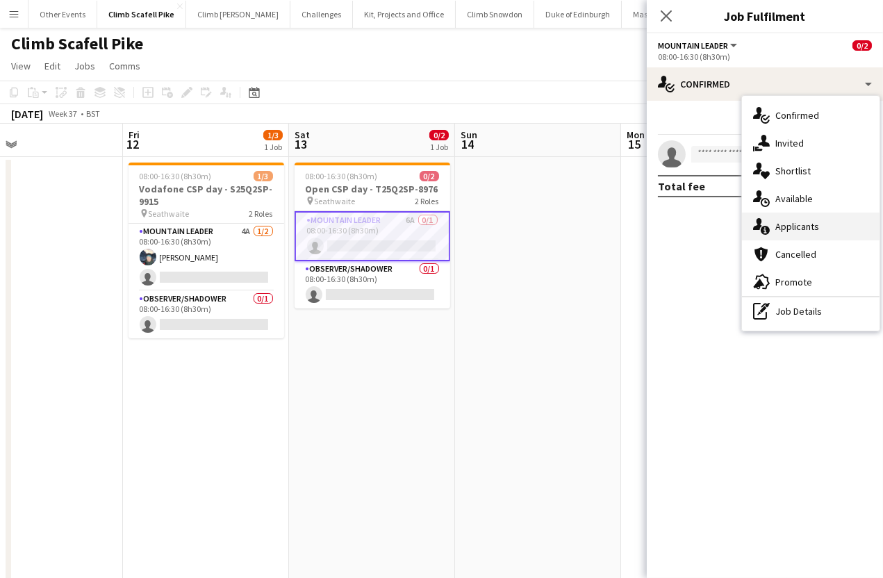
click at [794, 227] on div "single-neutral-actions-information Applicants" at bounding box center [811, 227] width 138 height 28
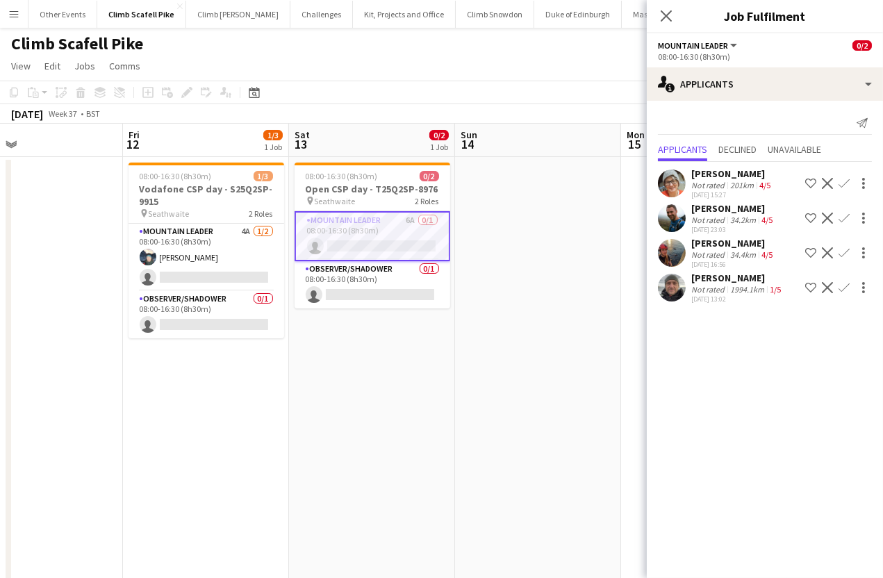
click at [678, 219] on app-user-avatar at bounding box center [672, 218] width 28 height 28
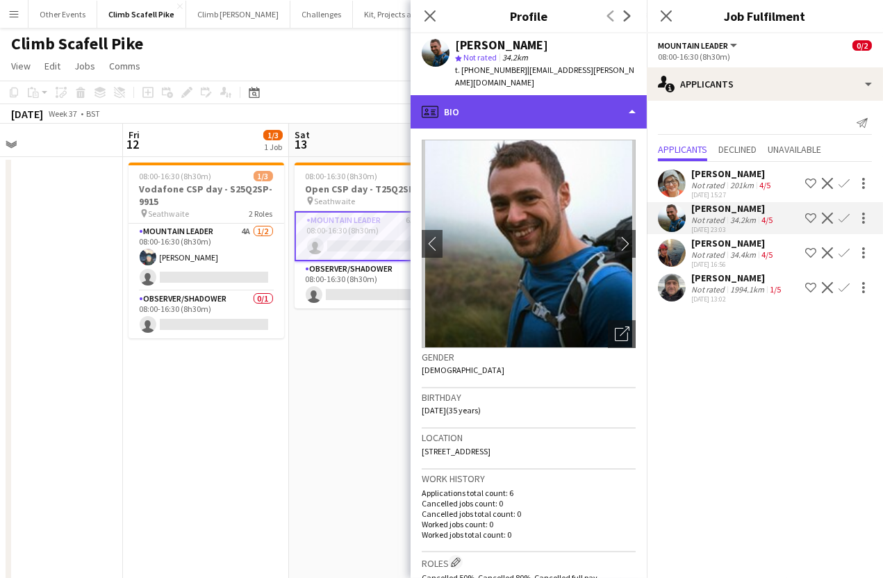
click at [607, 101] on div "profile Bio" at bounding box center [528, 111] width 236 height 33
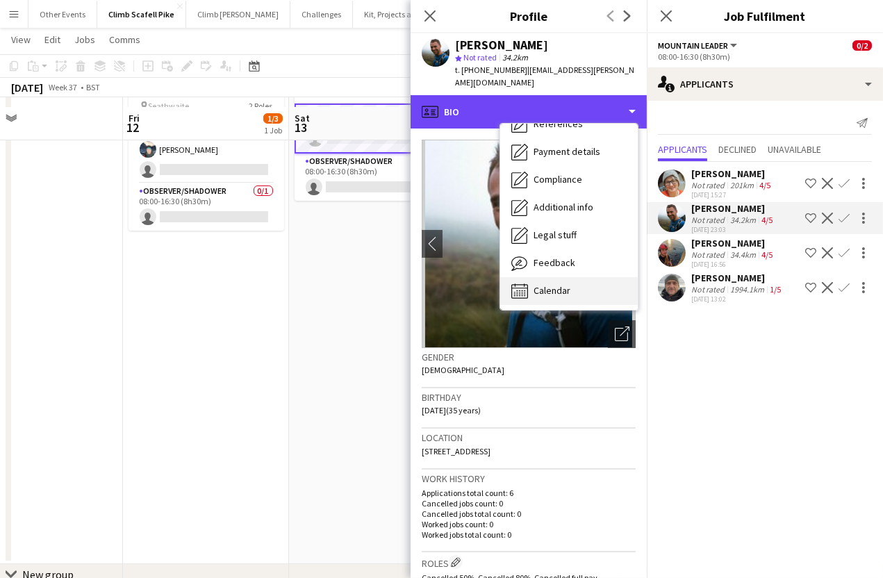
scroll to position [117, 0]
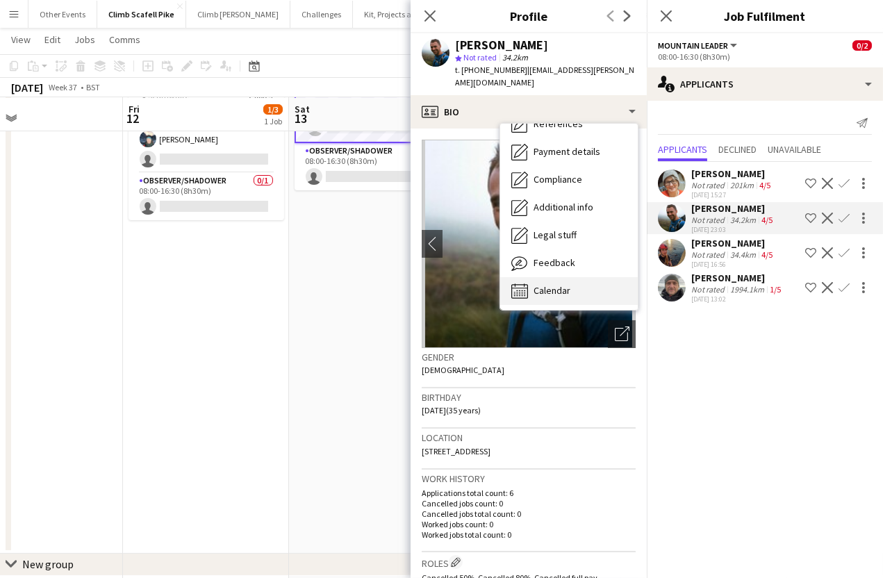
click at [574, 277] on div "Calendar Calendar" at bounding box center [569, 291] width 138 height 28
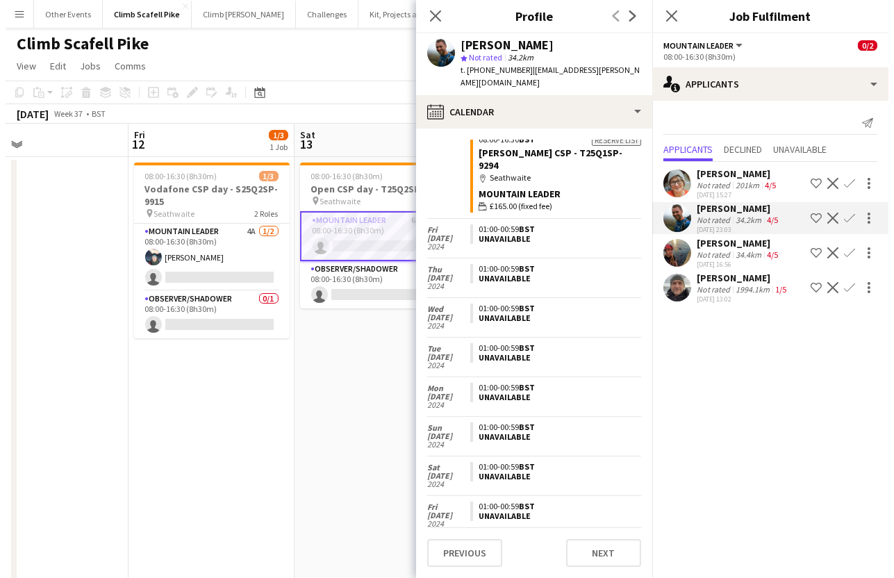
scroll to position [0, 0]
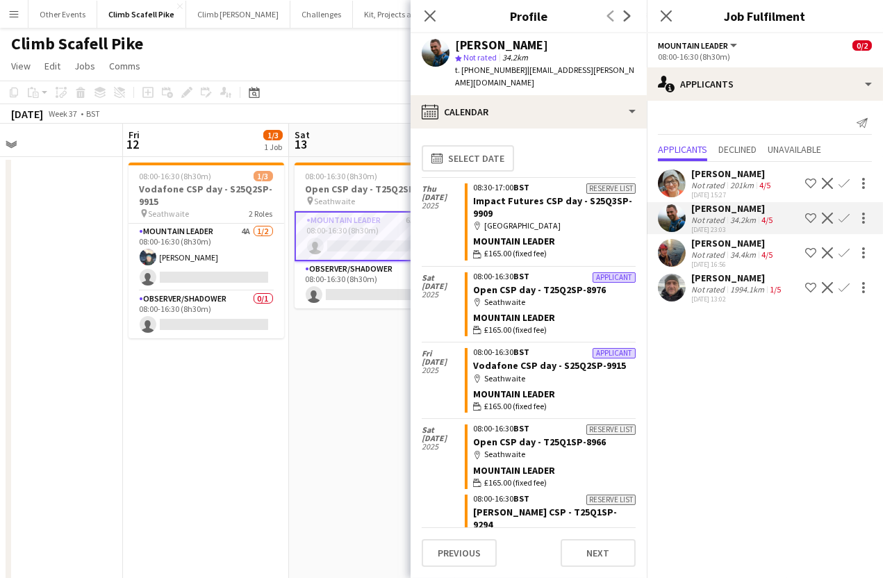
click at [844, 180] on app-icon "Confirm" at bounding box center [843, 183] width 11 height 11
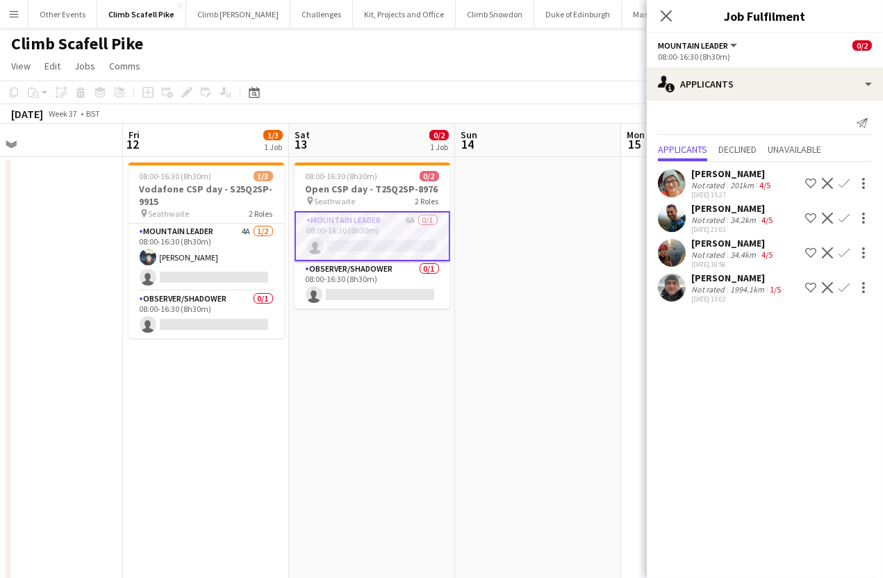
click at [844, 180] on app-icon "Confirm" at bounding box center [843, 183] width 11 height 11
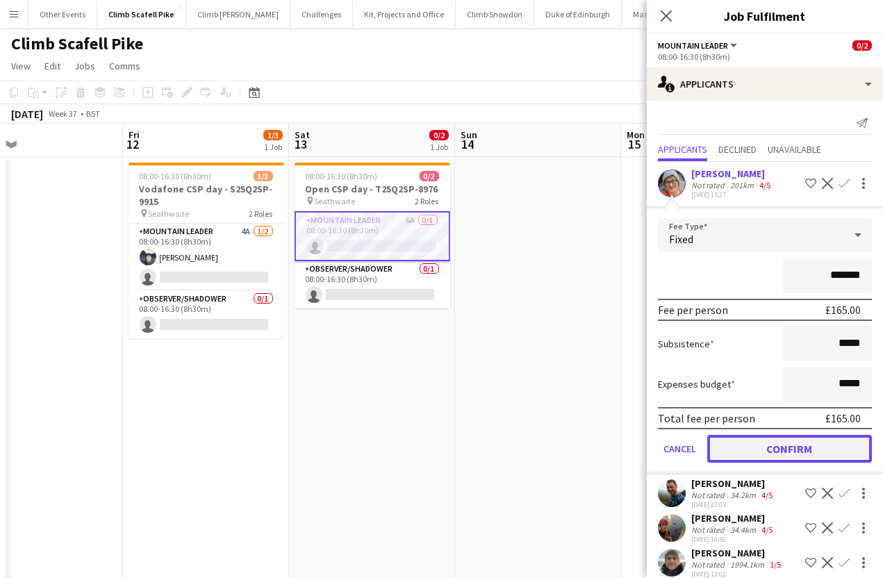
click at [815, 442] on button "Confirm" at bounding box center [789, 449] width 165 height 28
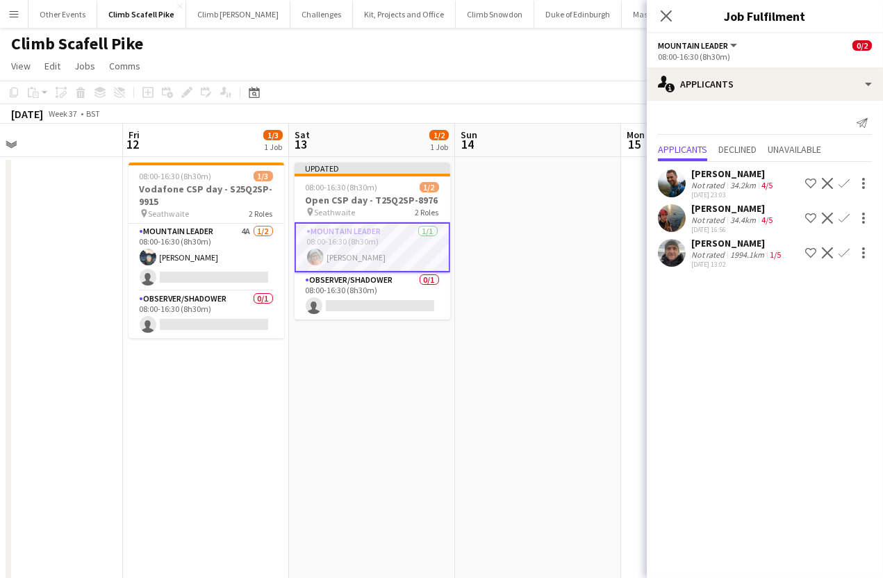
click at [458, 404] on app-date-cell at bounding box center [538, 414] width 166 height 515
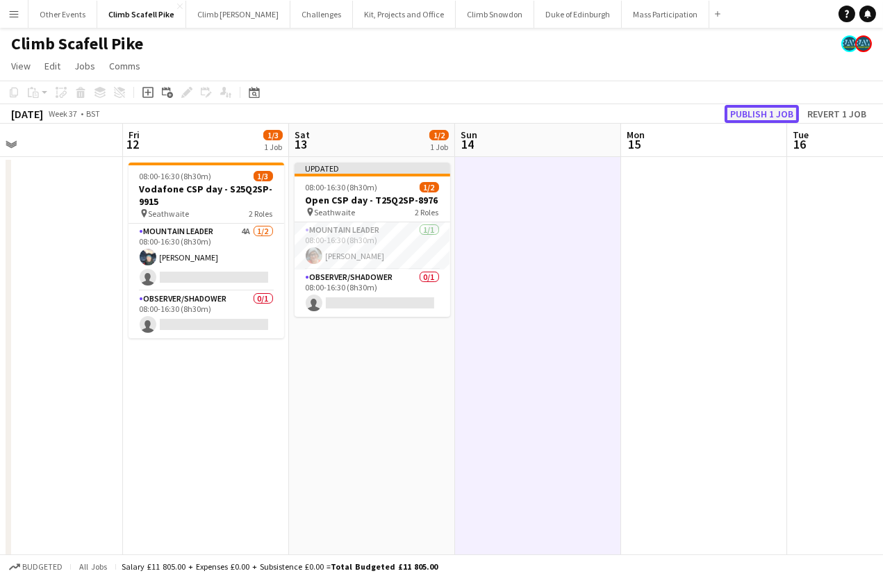
click at [767, 110] on button "Publish 1 job" at bounding box center [761, 114] width 74 height 18
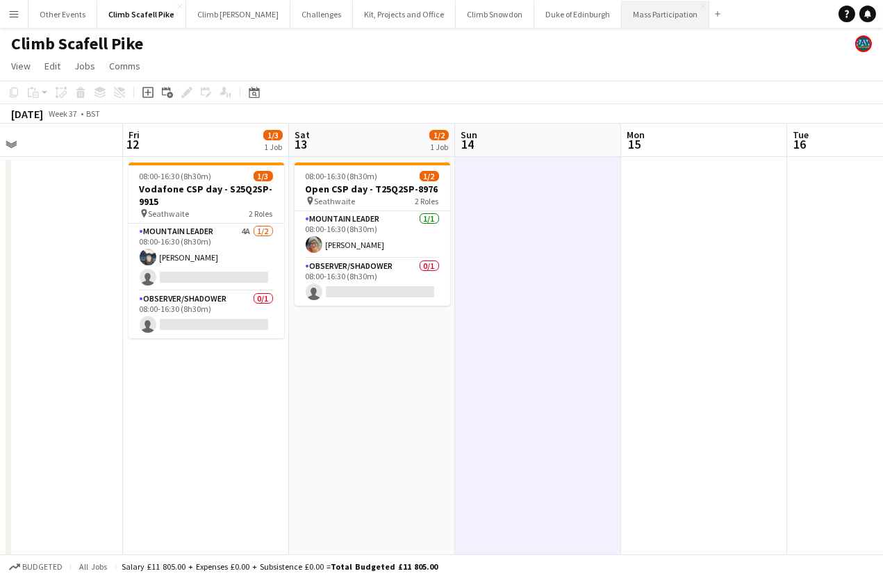
click at [624, 18] on button "Mass Participation Close" at bounding box center [666, 14] width 88 height 27
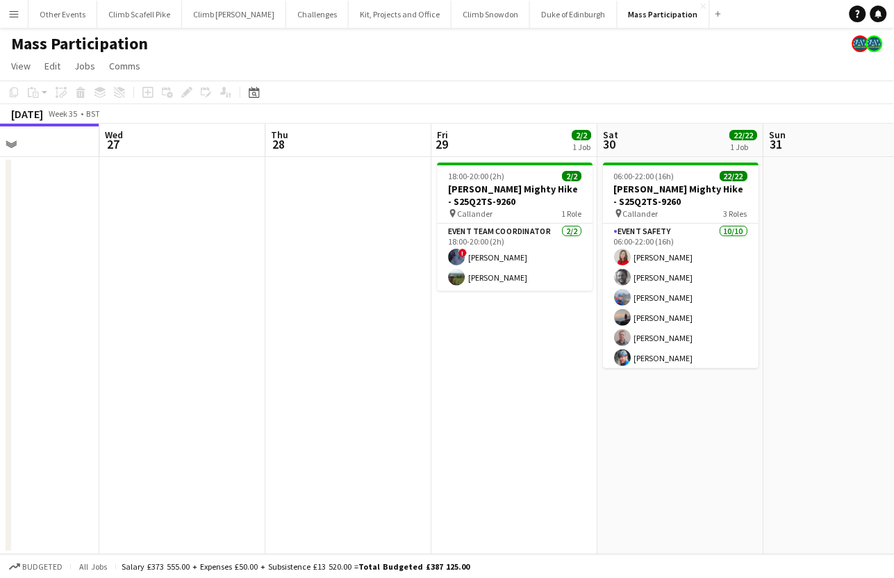
drag, startPoint x: 365, startPoint y: 409, endPoint x: 117, endPoint y: 434, distance: 249.2
click at [117, 434] on app-calendar-viewport "Sat 23 Sun 24 Mon 25 Tue 26 Wed 27 Thu 28 Fri 29 2/2 1 Job Sat 30 22/22 1 Job S…" at bounding box center [447, 339] width 894 height 431
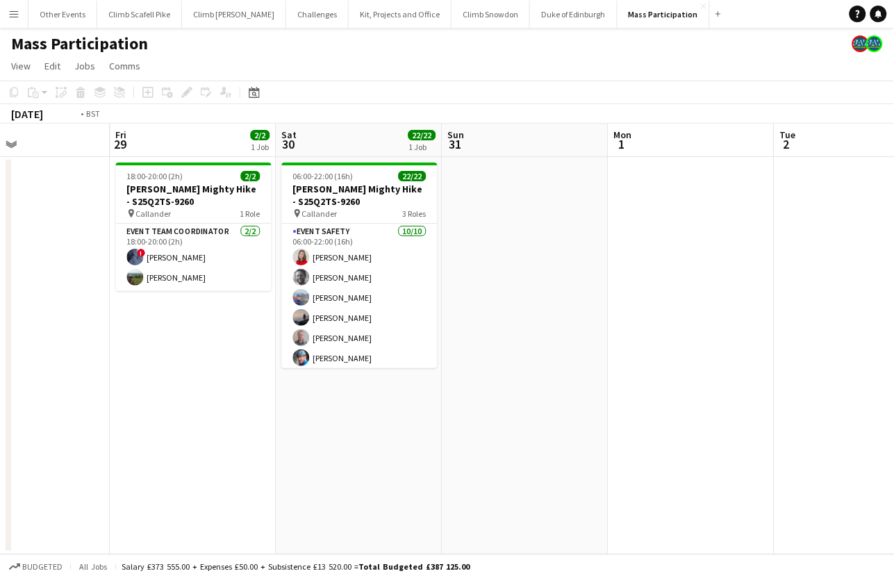
drag, startPoint x: 504, startPoint y: 394, endPoint x: 117, endPoint y: 431, distance: 388.6
click at [103, 428] on app-calendar-viewport "Mon 25 Tue 26 Wed 27 Thu 28 Fri 29 2/2 1 Job Sat 30 22/22 1 Job Sun 31 Mon 1 Tu…" at bounding box center [447, 339] width 894 height 431
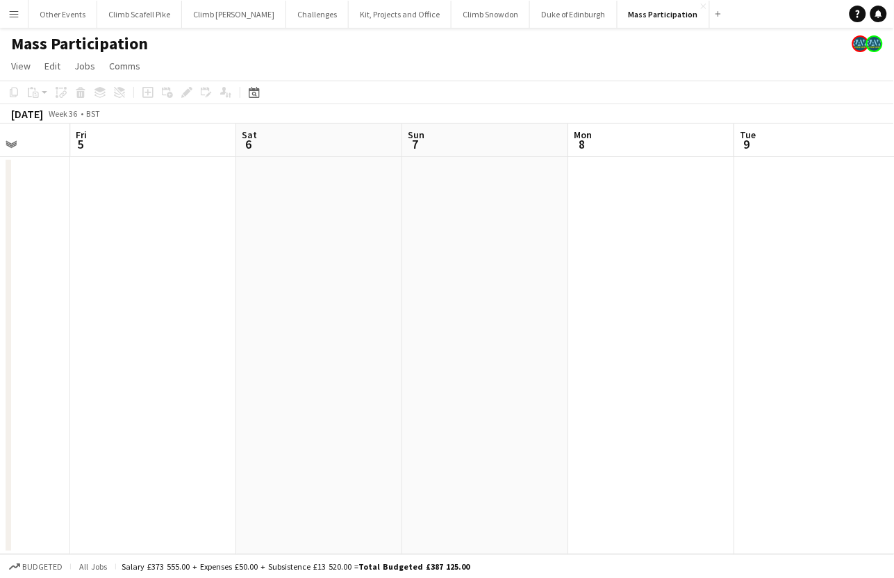
drag, startPoint x: 332, startPoint y: 416, endPoint x: 602, endPoint y: 394, distance: 271.0
click at [39, 428] on app-calendar-viewport "Sun 31 Mon 1 Tue 2 Wed 3 Thu 4 Fri 5 Sat 6 Sun 7 Mon 8 Tue 9 Wed 10" at bounding box center [447, 339] width 894 height 431
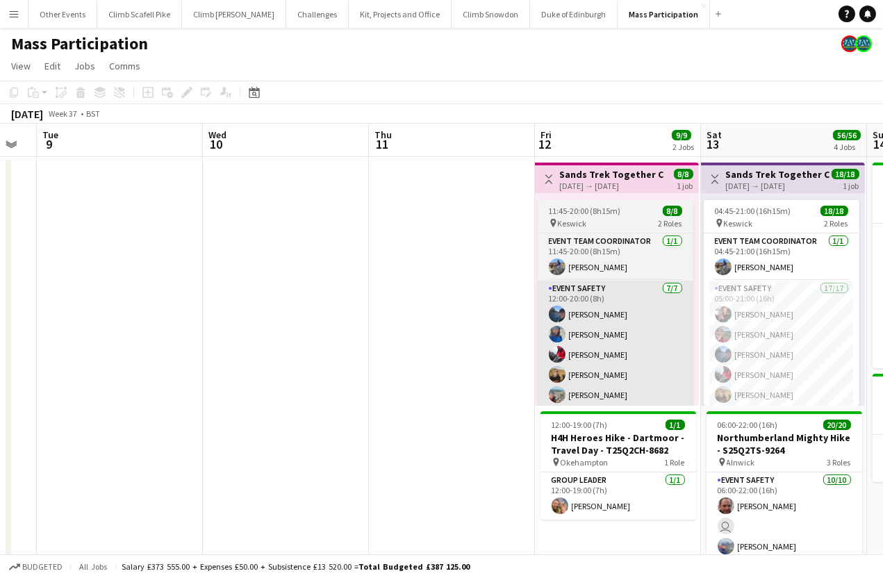
drag, startPoint x: 772, startPoint y: 374, endPoint x: 669, endPoint y: 397, distance: 105.8
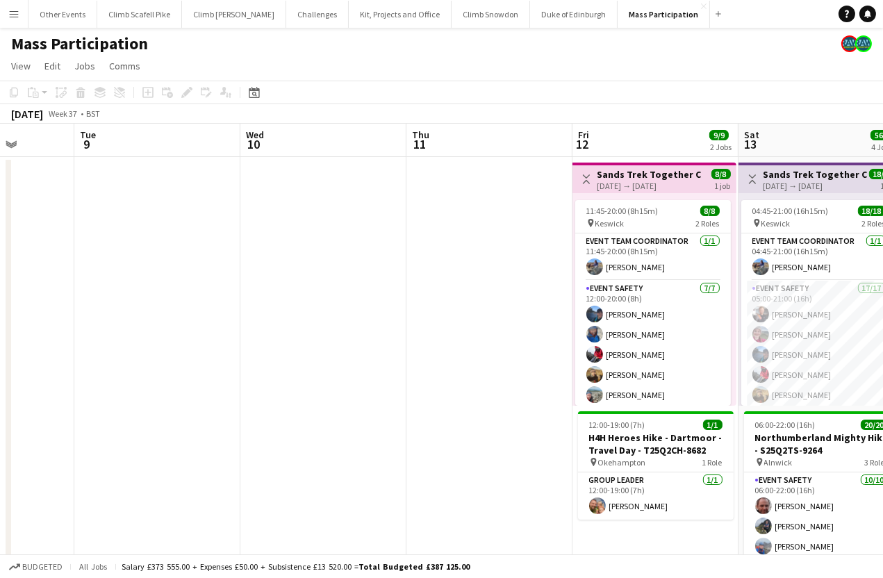
drag, startPoint x: 402, startPoint y: 429, endPoint x: 120, endPoint y: 451, distance: 282.8
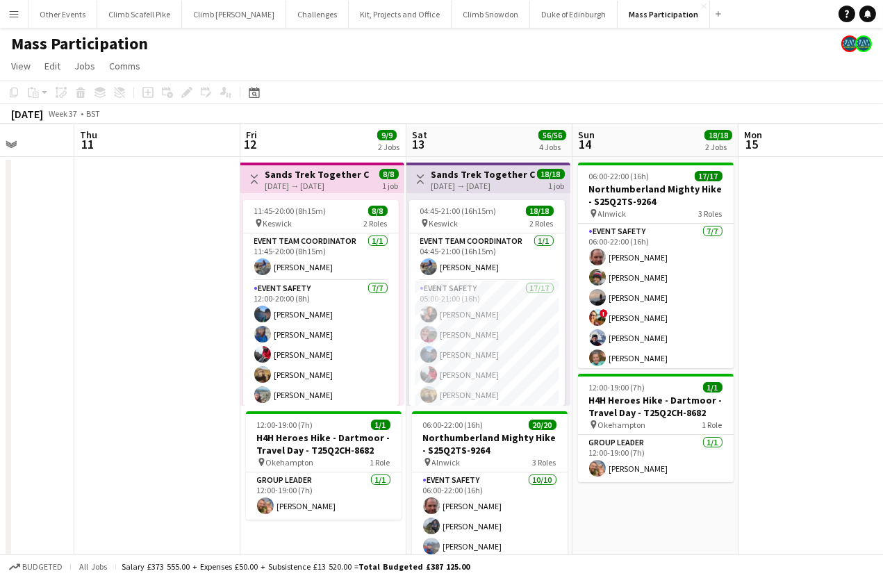
scroll to position [0, 422]
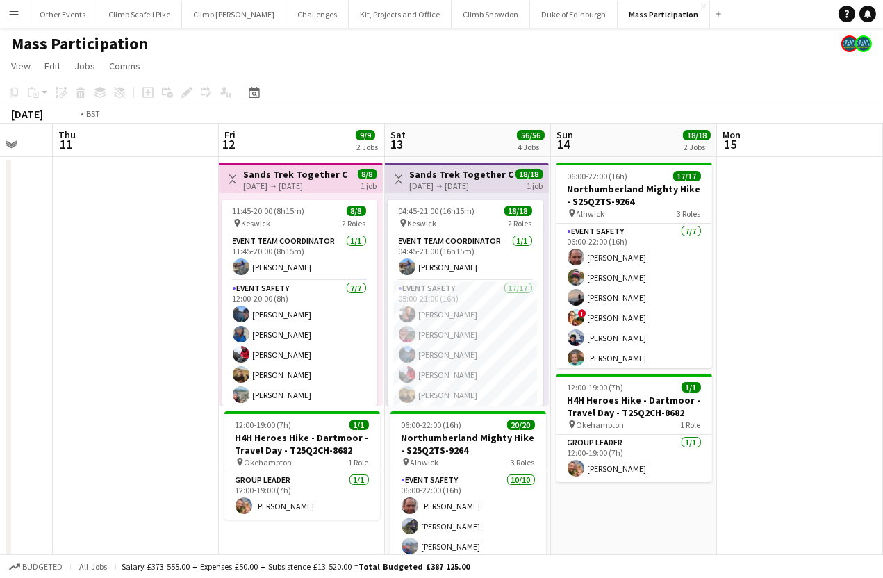
drag, startPoint x: 819, startPoint y: 367, endPoint x: 608, endPoint y: 358, distance: 211.3
click at [0, 390] on html "Menu Boards Boards Boards All jobs Status Workforce Workforce My Workforce Recr…" at bounding box center [441, 545] width 883 height 1090
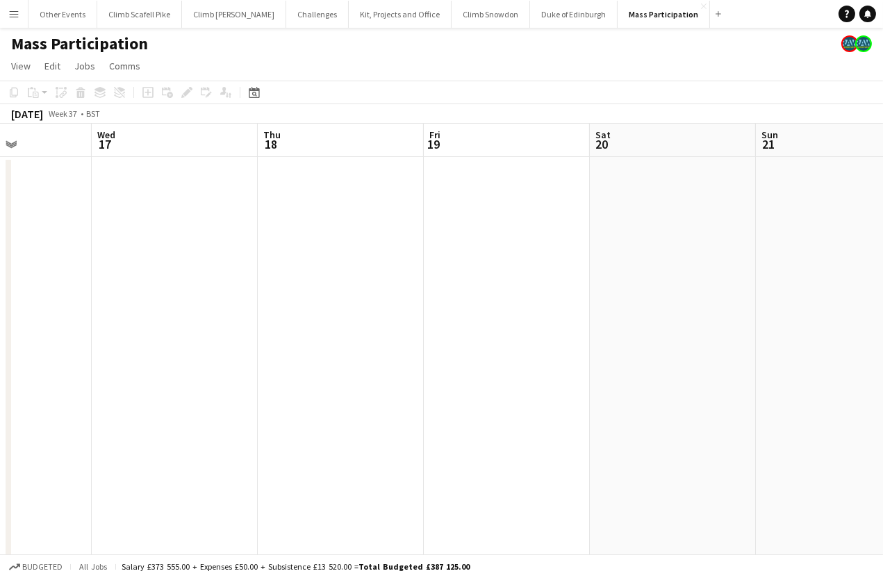
drag, startPoint x: 447, startPoint y: 347, endPoint x: -9, endPoint y: 383, distance: 457.0
click at [0, 383] on html "Menu Boards Boards Boards All jobs Status Workforce Workforce My Workforce Recr…" at bounding box center [441, 545] width 883 height 1090
drag, startPoint x: 665, startPoint y: 381, endPoint x: -9, endPoint y: 437, distance: 676.6
click at [0, 437] on html "Menu Boards Boards Boards All jobs Status Workforce Workforce My Workforce Recr…" at bounding box center [441, 545] width 883 height 1090
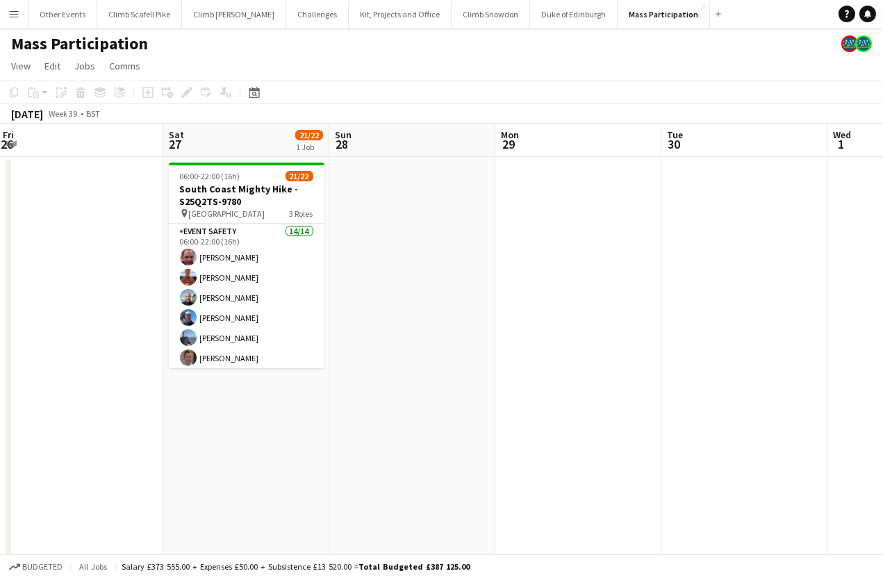
drag, startPoint x: 319, startPoint y: 449, endPoint x: -5, endPoint y: 480, distance: 325.1
click at [0, 480] on html "Menu Boards Boards Boards All jobs Status Workforce Workforce My Workforce Recr…" at bounding box center [441, 545] width 883 height 1090
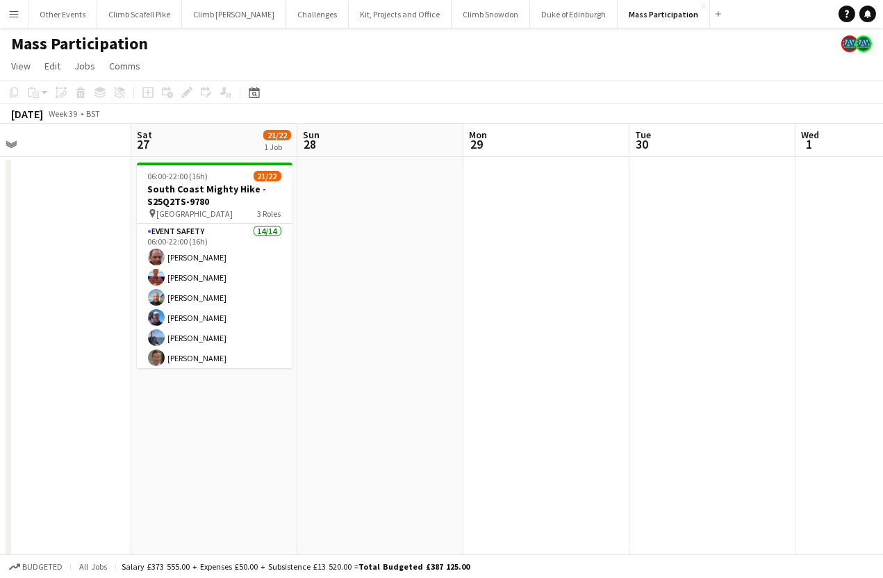
scroll to position [0, 315]
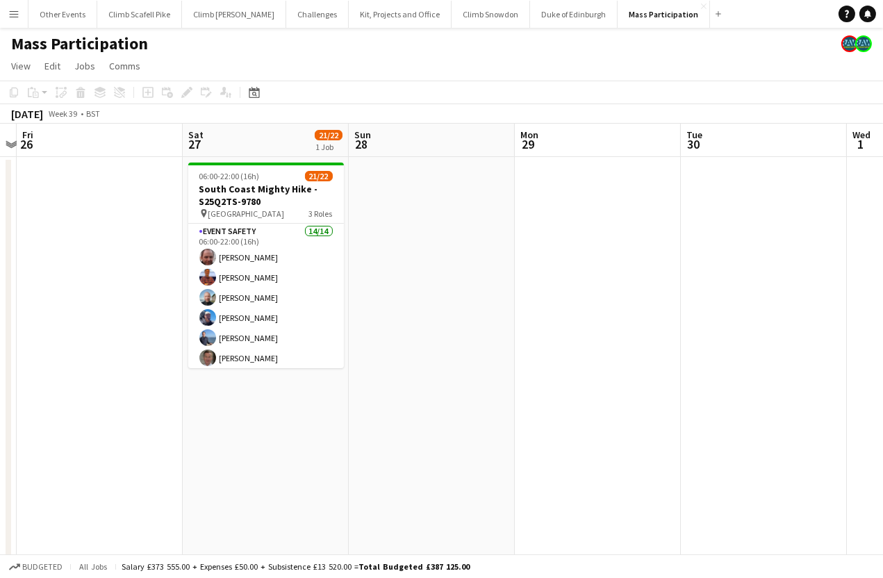
drag, startPoint x: 395, startPoint y: 409, endPoint x: 576, endPoint y: 392, distance: 182.0
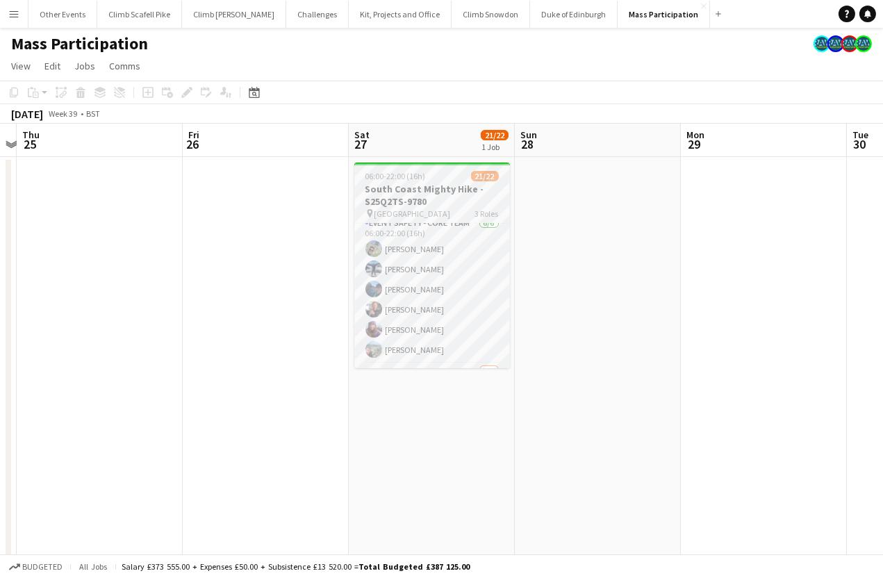
scroll to position [315, 0]
